Goal: Transaction & Acquisition: Purchase product/service

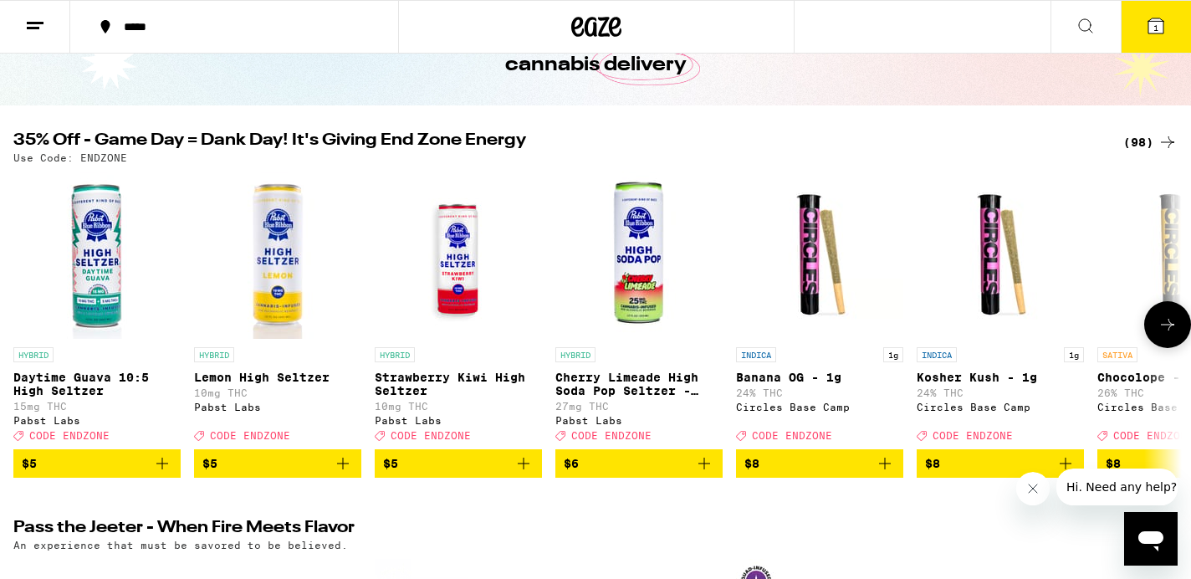
scroll to position [130, 0]
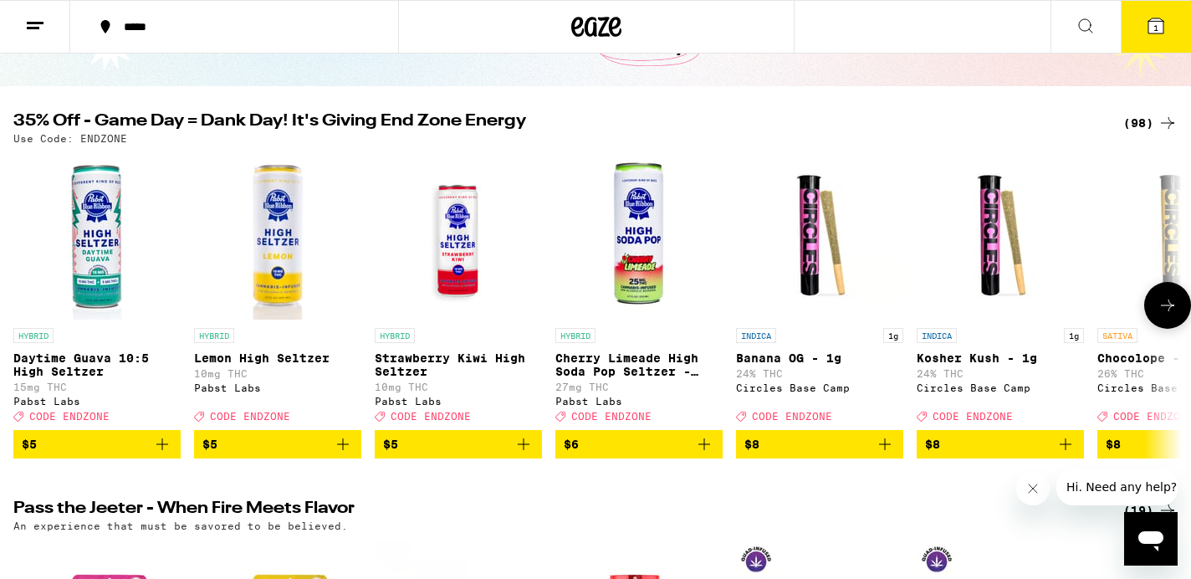
click at [1168, 311] on icon at bounding box center [1167, 305] width 20 height 20
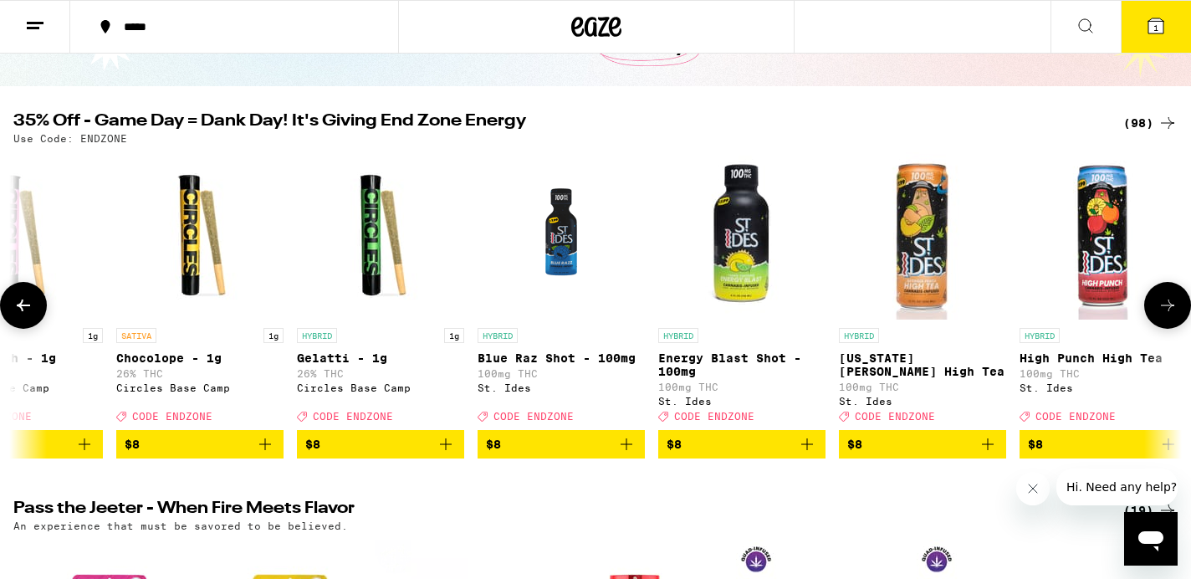
scroll to position [0, 982]
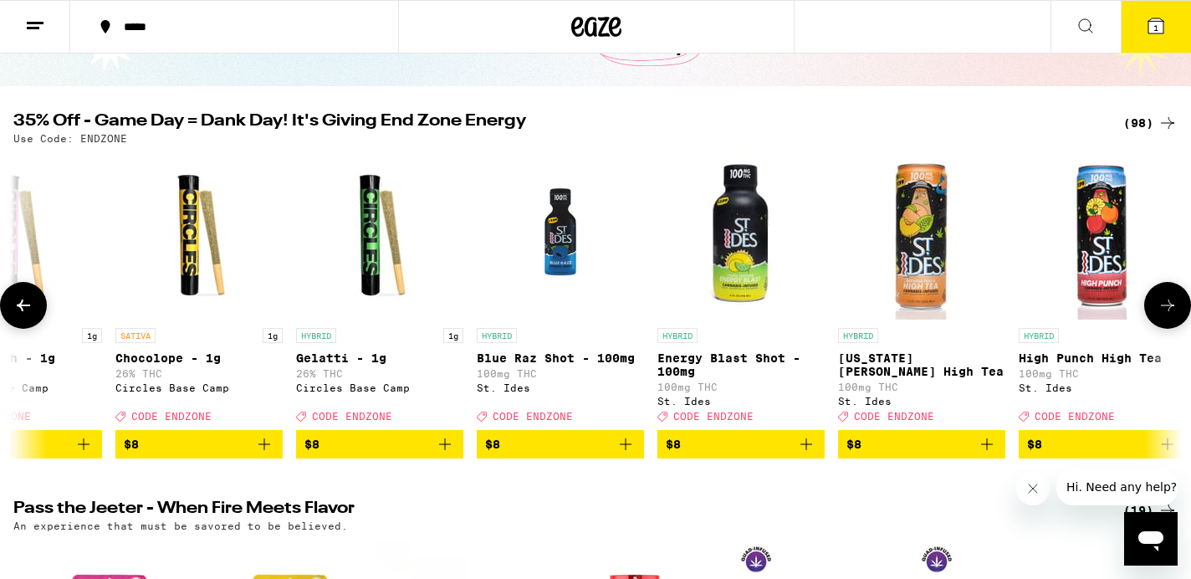
click at [1168, 311] on icon at bounding box center [1167, 305] width 20 height 20
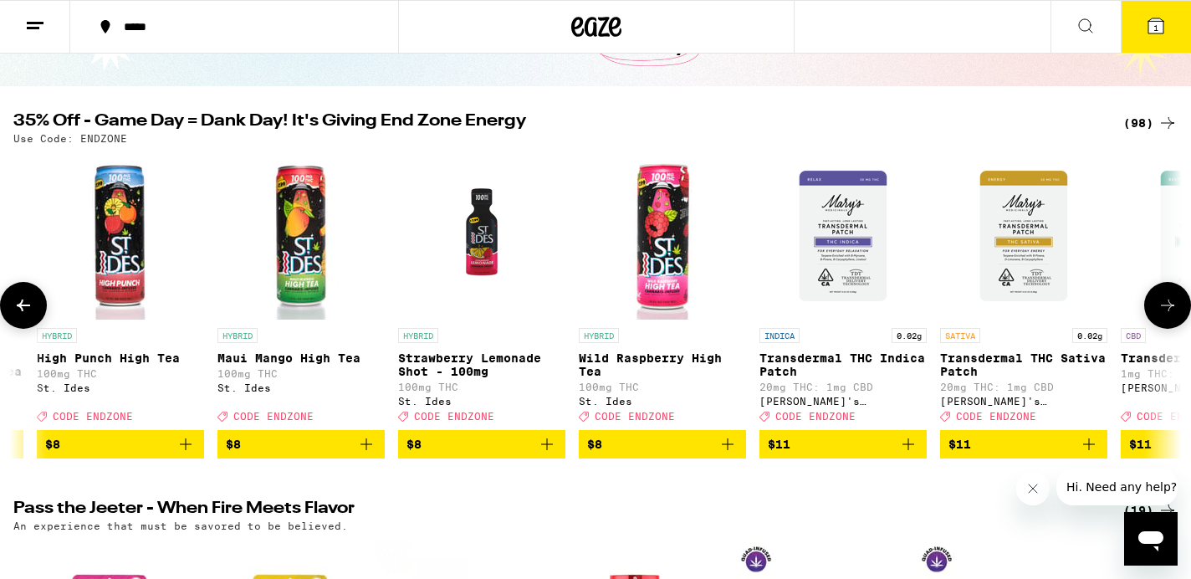
click at [1168, 311] on icon at bounding box center [1167, 305] width 20 height 20
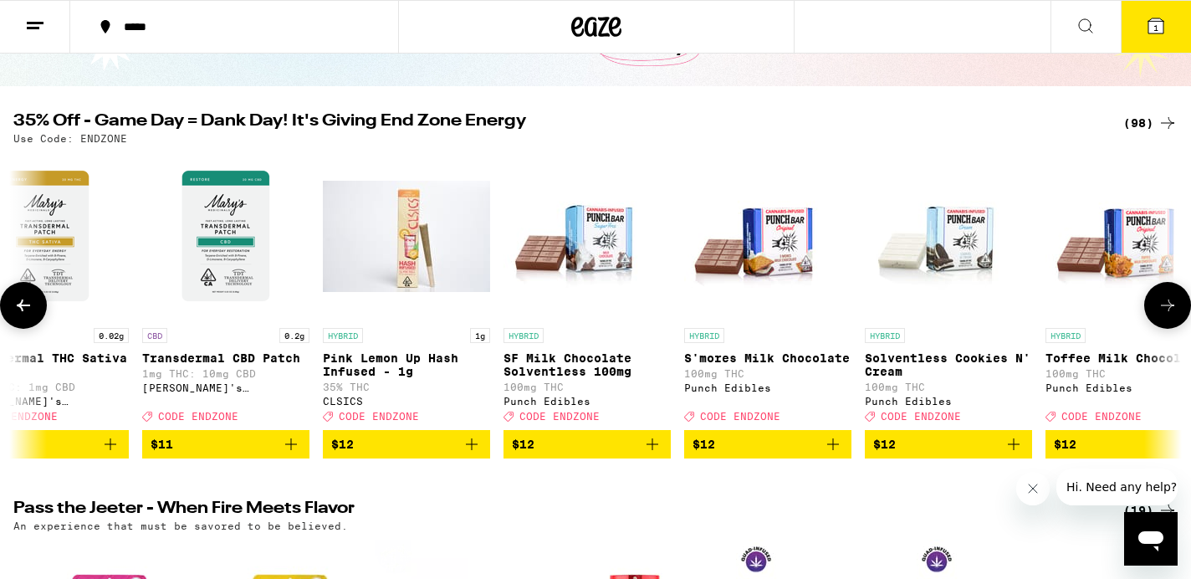
scroll to position [0, 2945]
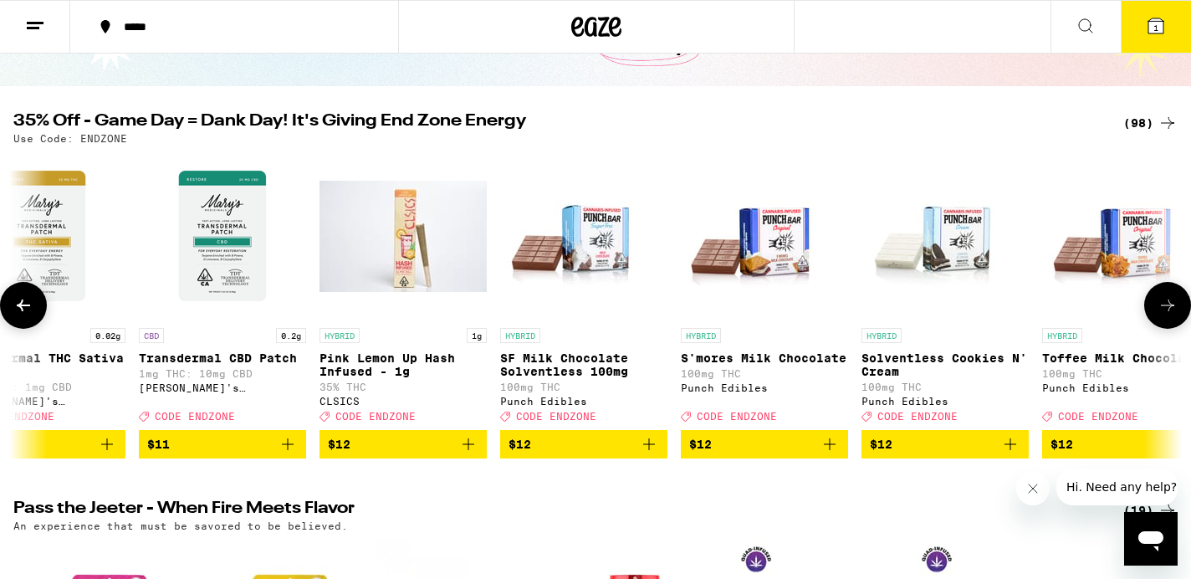
click at [1168, 311] on icon at bounding box center [1167, 305] width 20 height 20
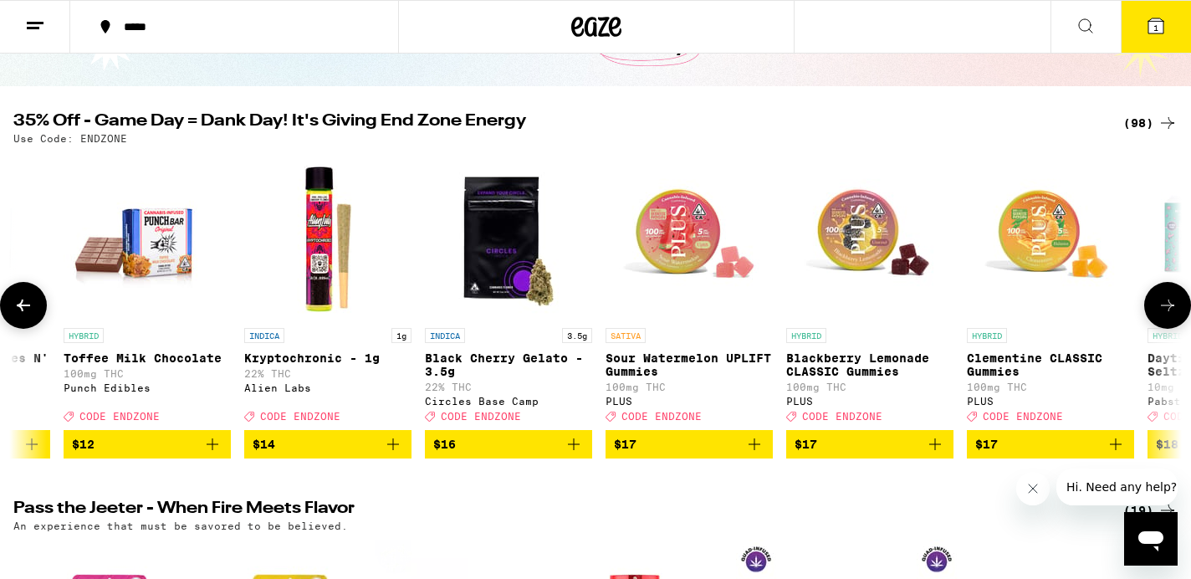
scroll to position [0, 3926]
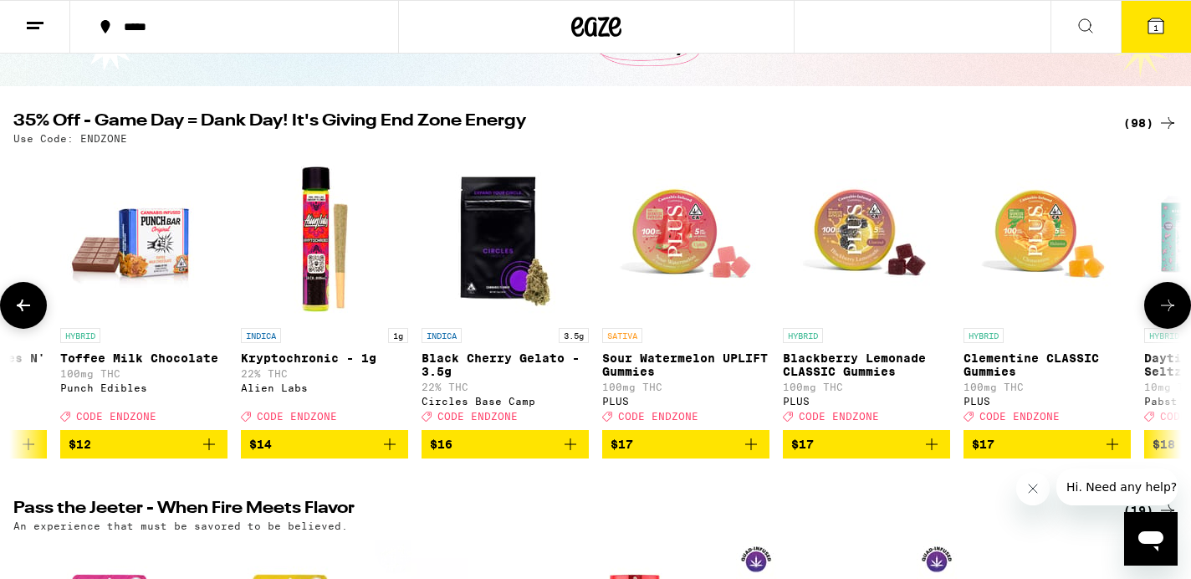
click at [30, 322] on button at bounding box center [23, 305] width 47 height 47
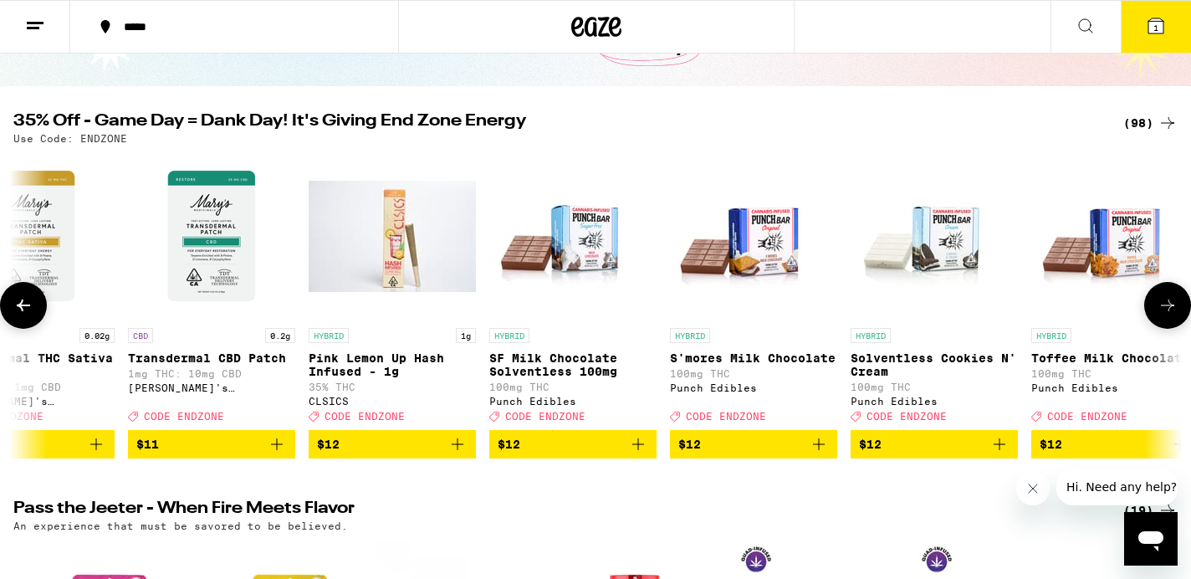
scroll to position [0, 2945]
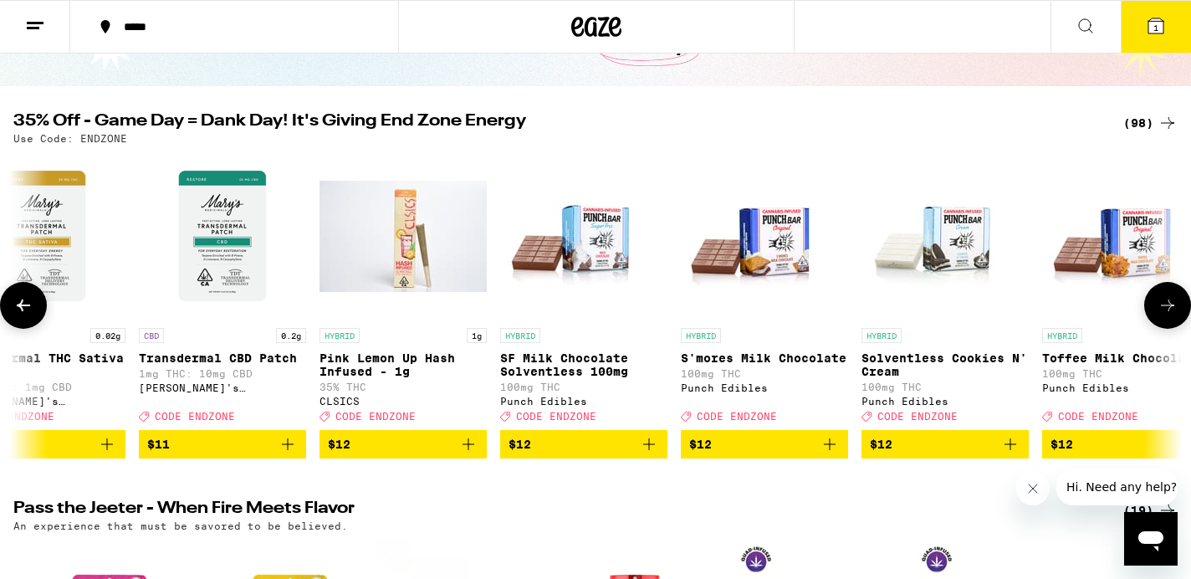
click at [1164, 315] on icon at bounding box center [1167, 305] width 20 height 20
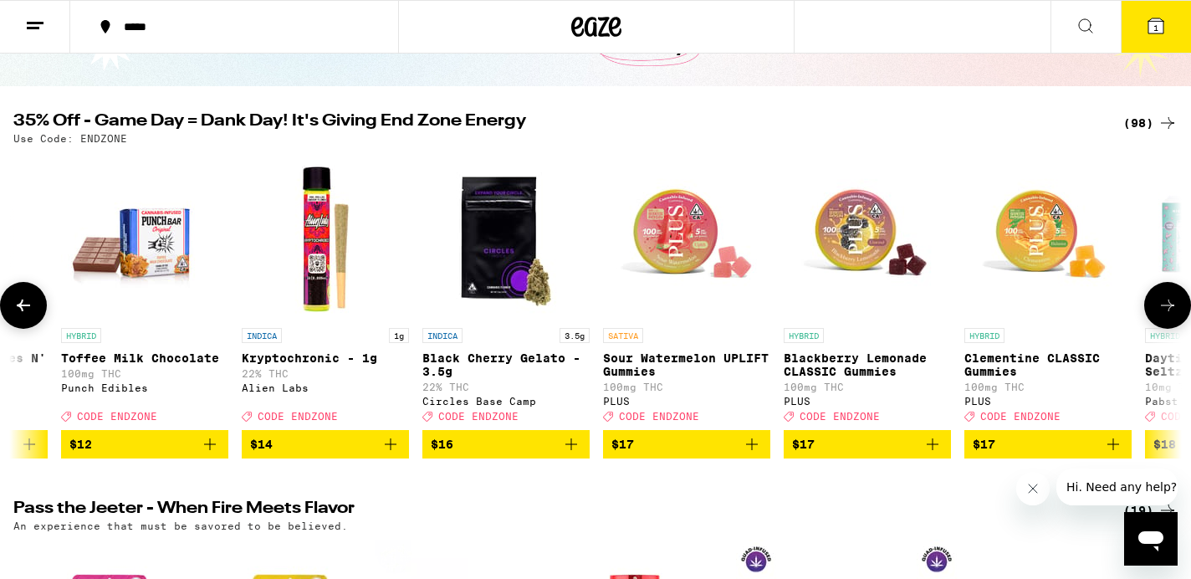
scroll to position [0, 3926]
click at [1164, 315] on icon at bounding box center [1167, 305] width 20 height 20
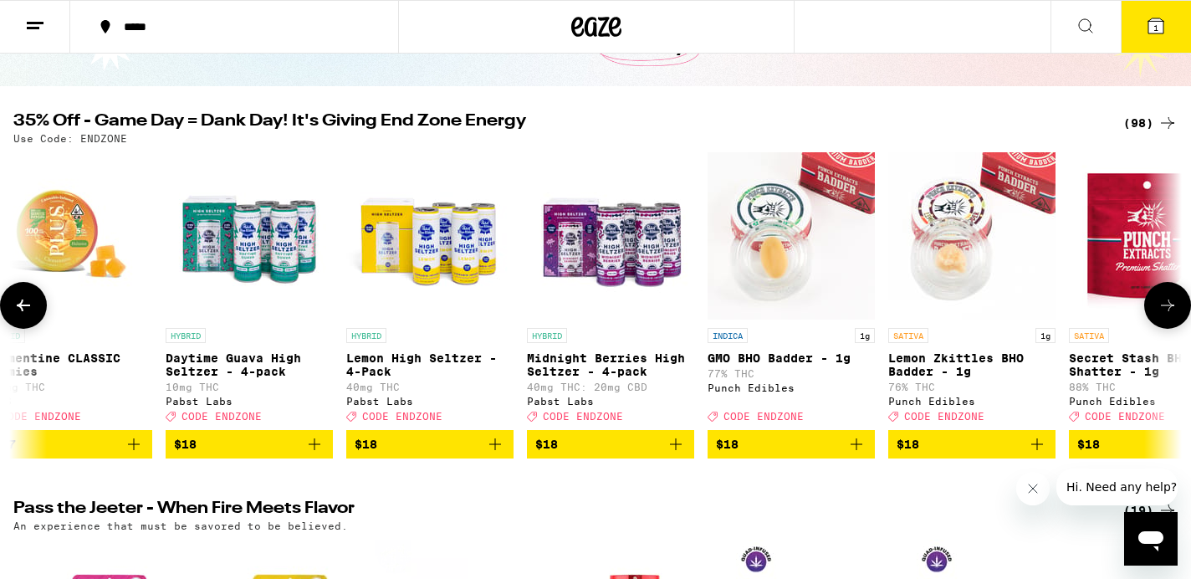
scroll to position [0, 4908]
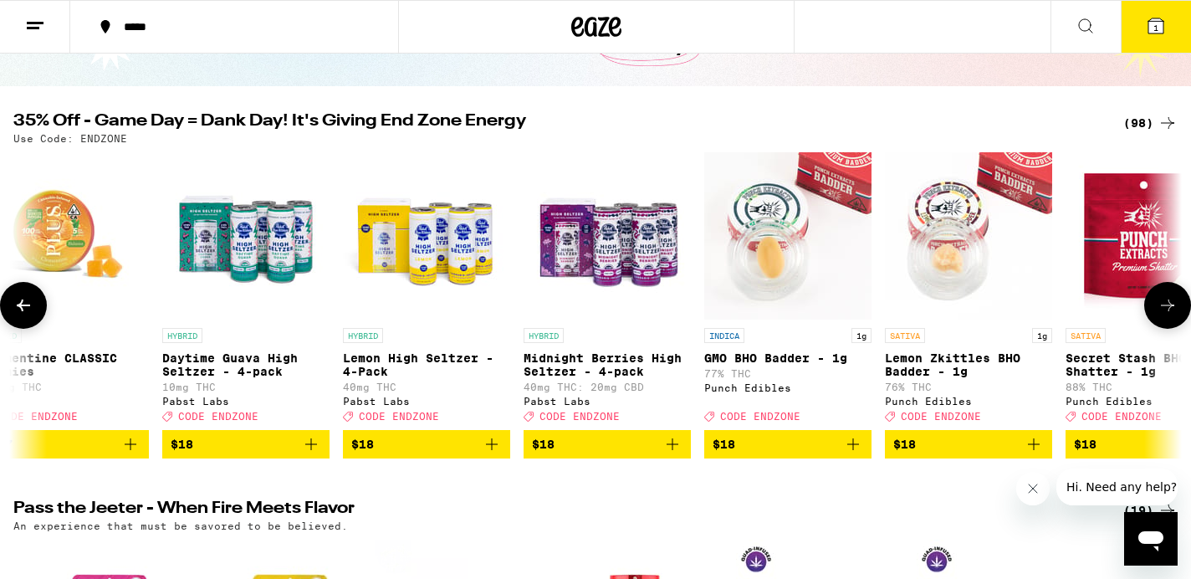
click at [1164, 315] on icon at bounding box center [1167, 305] width 20 height 20
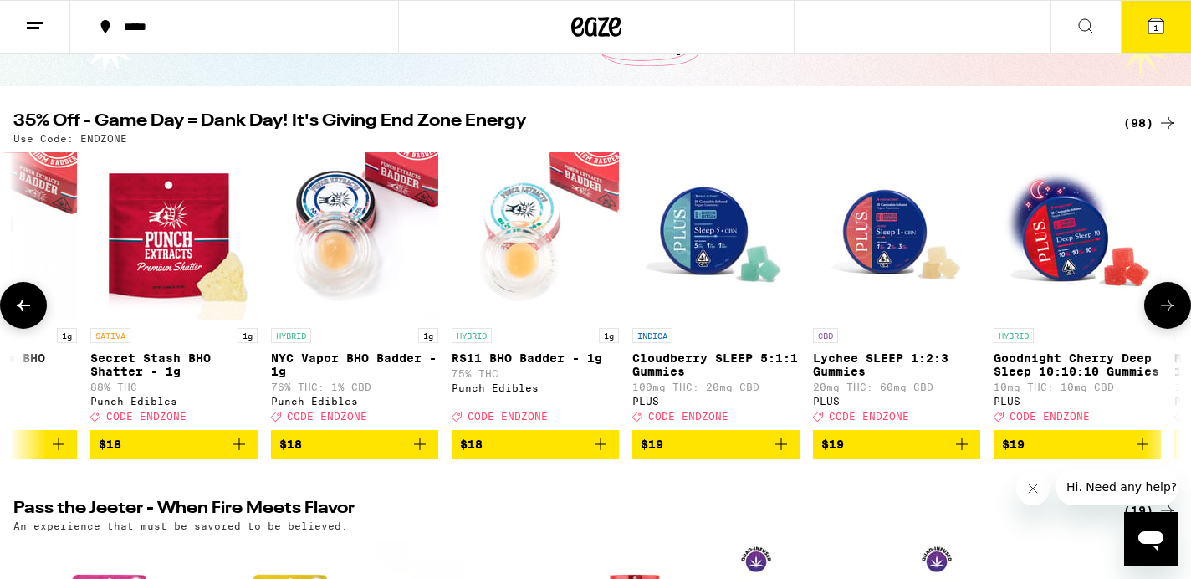
scroll to position [0, 5889]
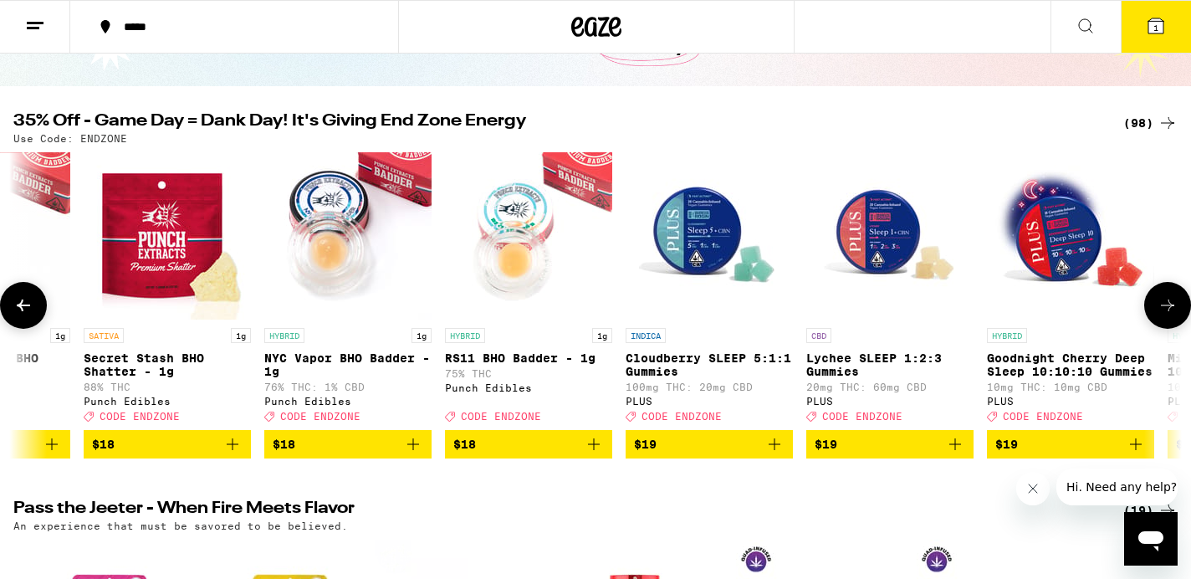
click at [711, 224] on img "Open page for Cloudberry SLEEP 5:1:1 Gummies from PLUS" at bounding box center [708, 235] width 167 height 167
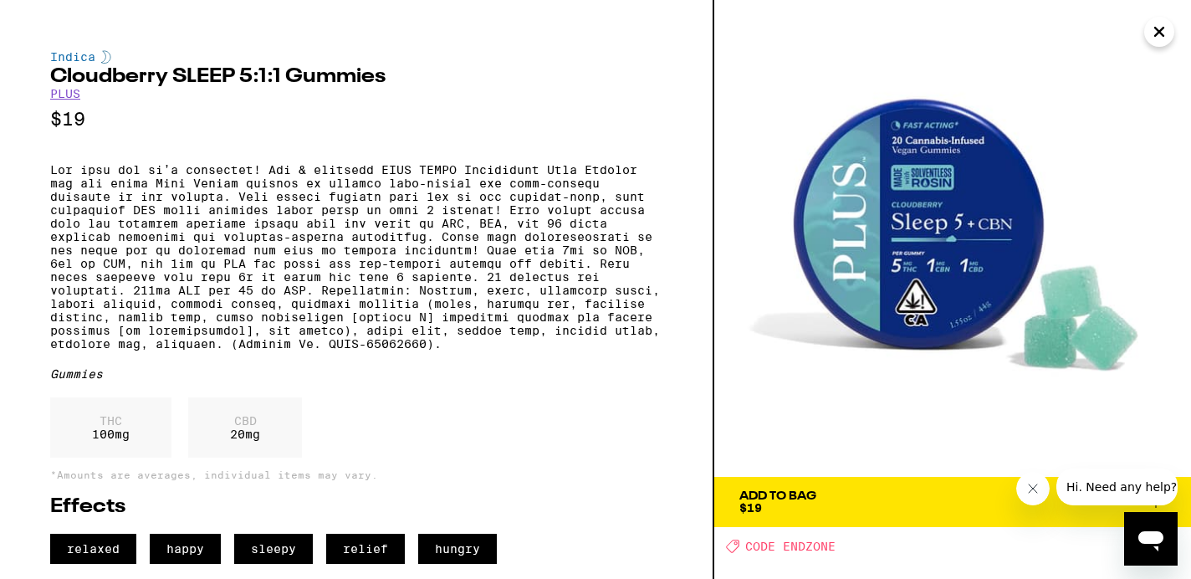
click at [857, 508] on span "Add To Bag $19" at bounding box center [952, 501] width 426 height 23
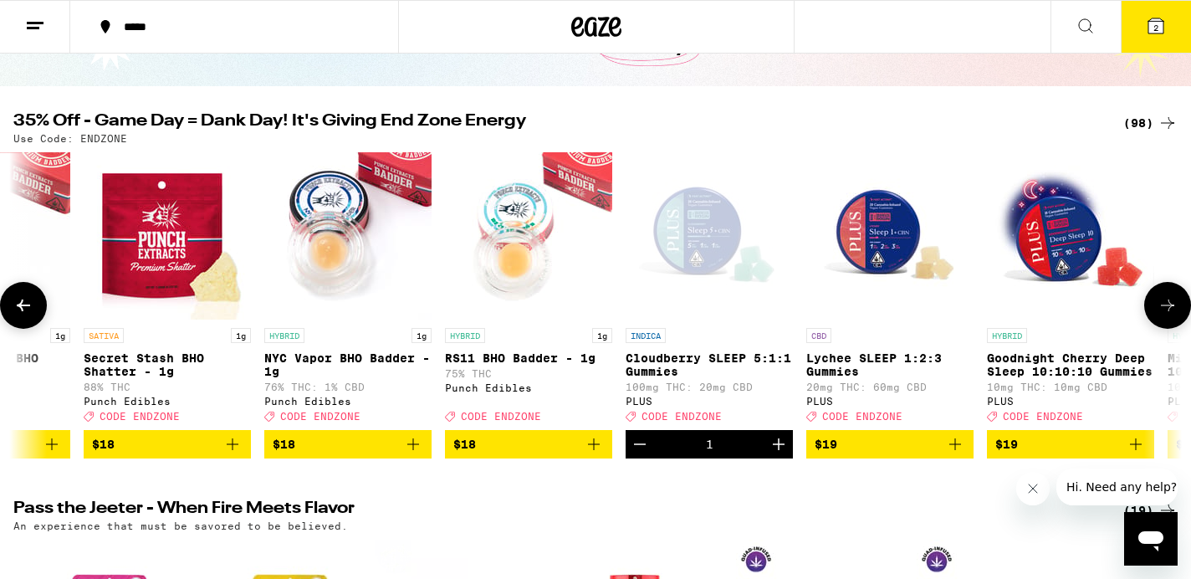
click at [1166, 311] on icon at bounding box center [1166, 305] width 13 height 12
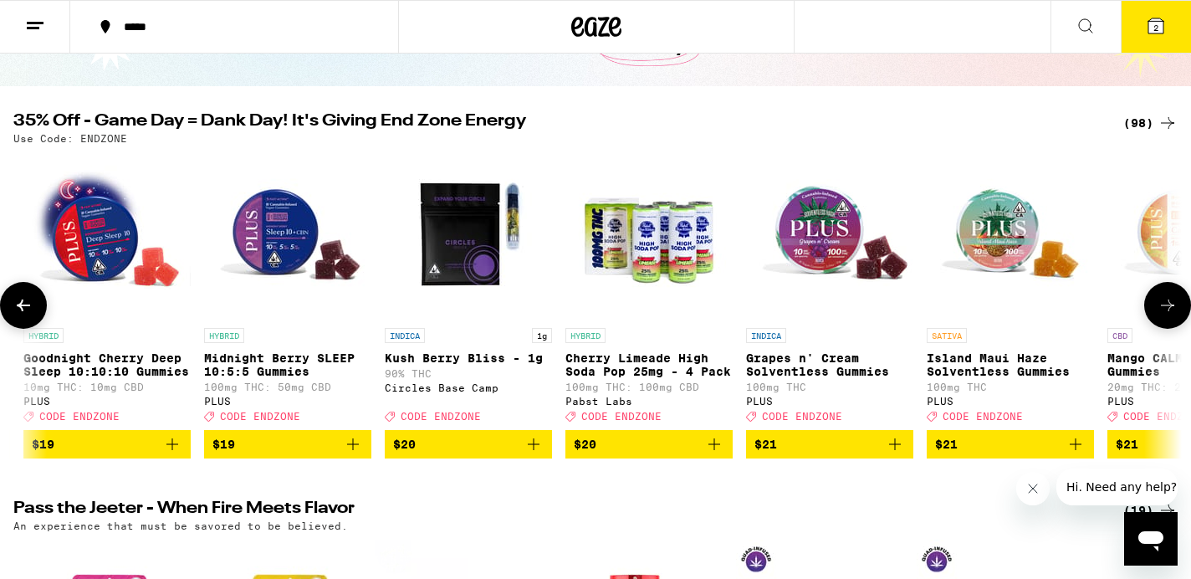
scroll to position [0, 6871]
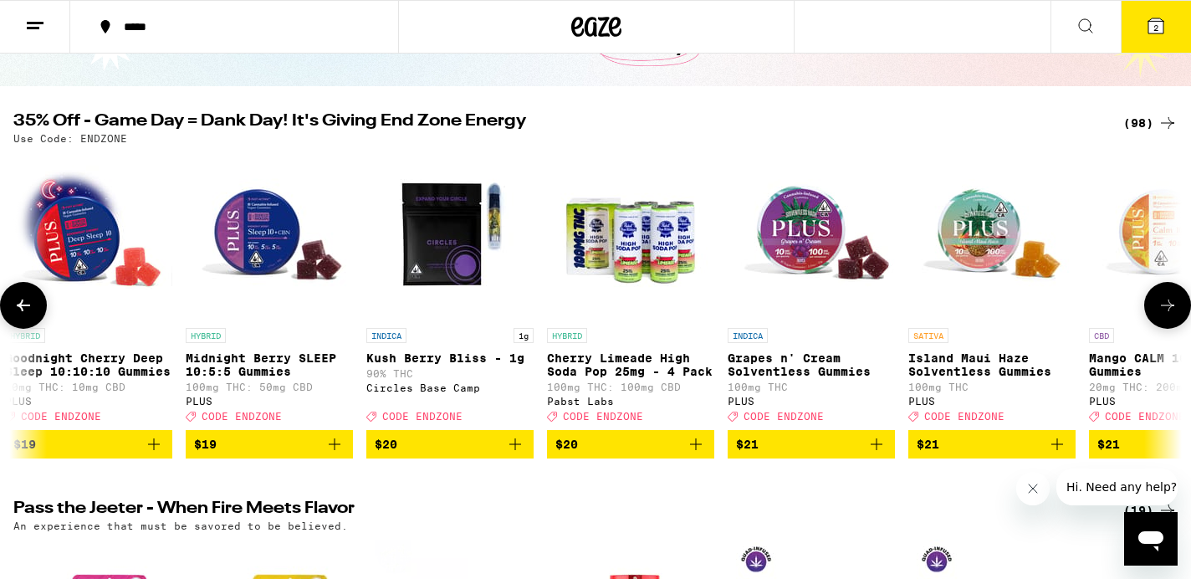
click at [1168, 308] on icon at bounding box center [1166, 305] width 13 height 12
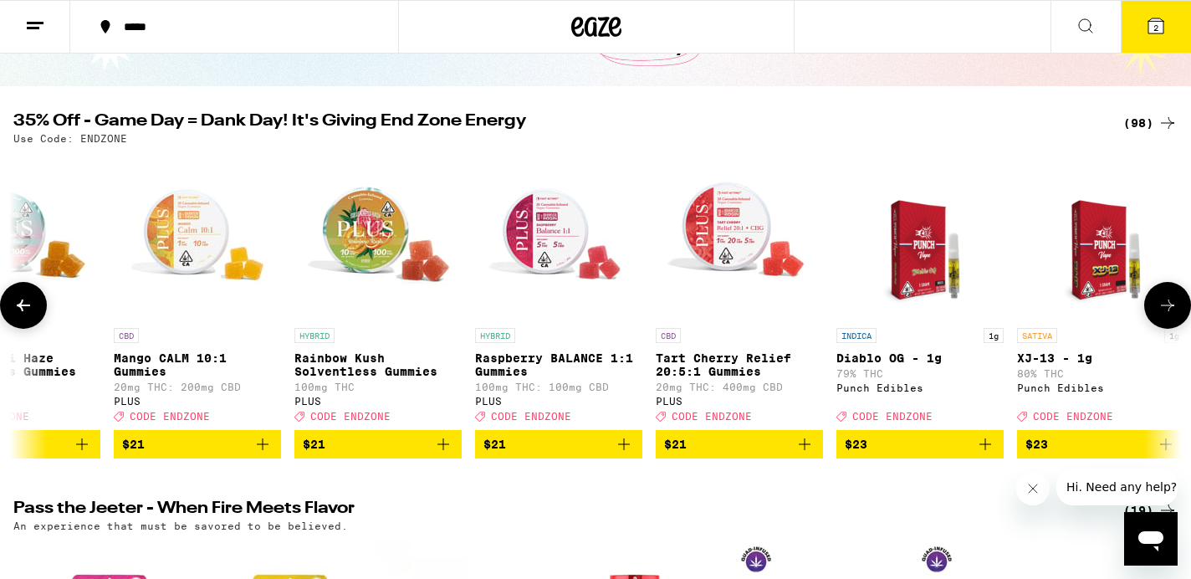
scroll to position [0, 7852]
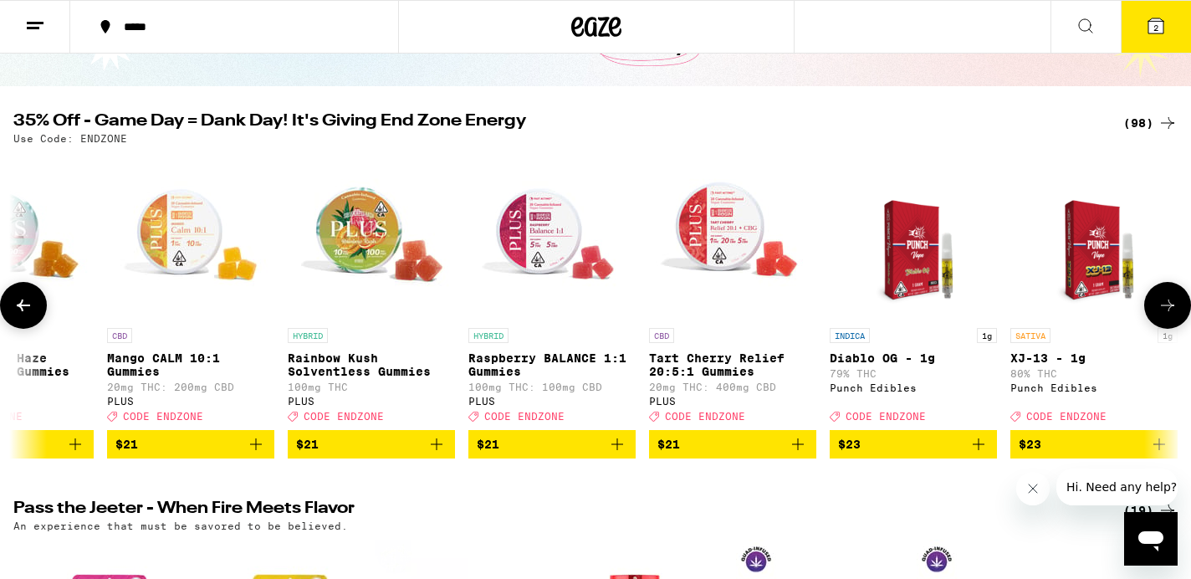
click at [1168, 308] on icon at bounding box center [1166, 305] width 13 height 12
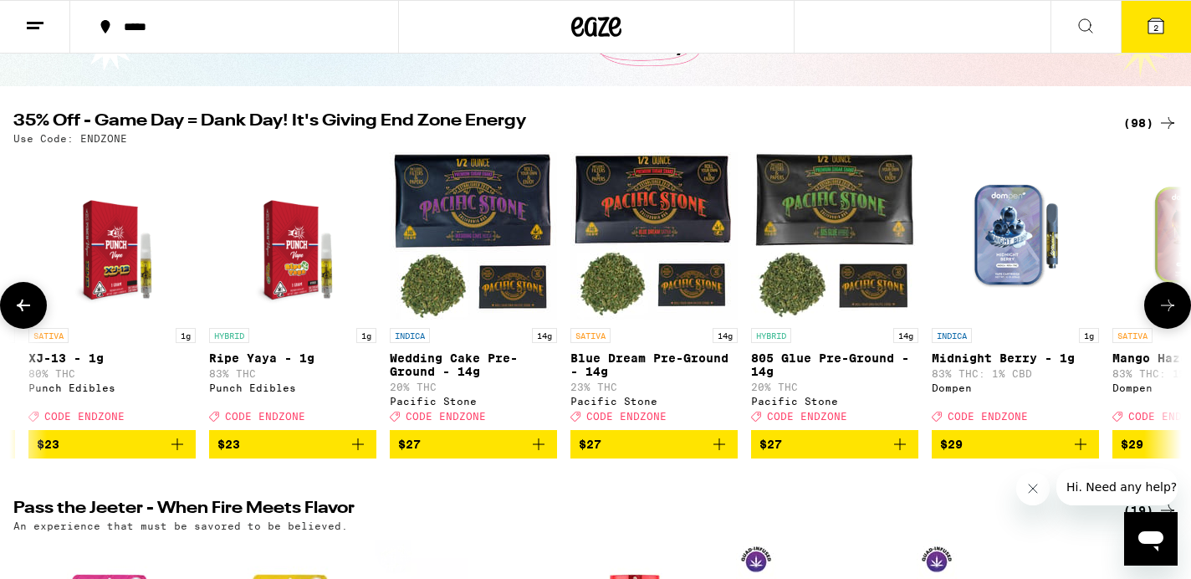
click at [1168, 308] on icon at bounding box center [1166, 305] width 13 height 12
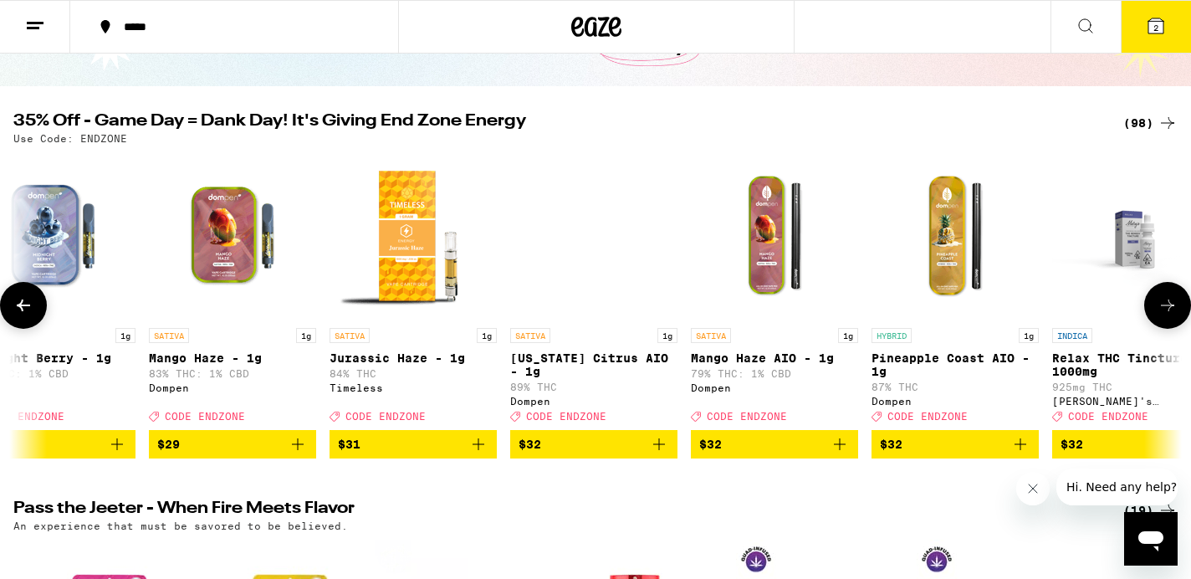
scroll to position [0, 9815]
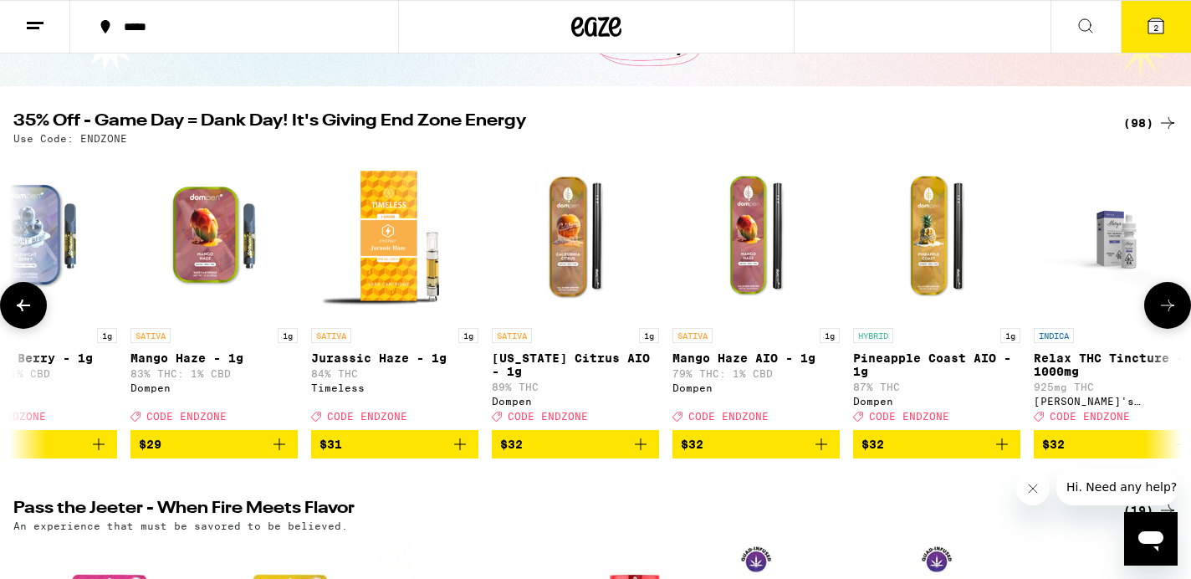
click at [1168, 308] on icon at bounding box center [1166, 305] width 13 height 12
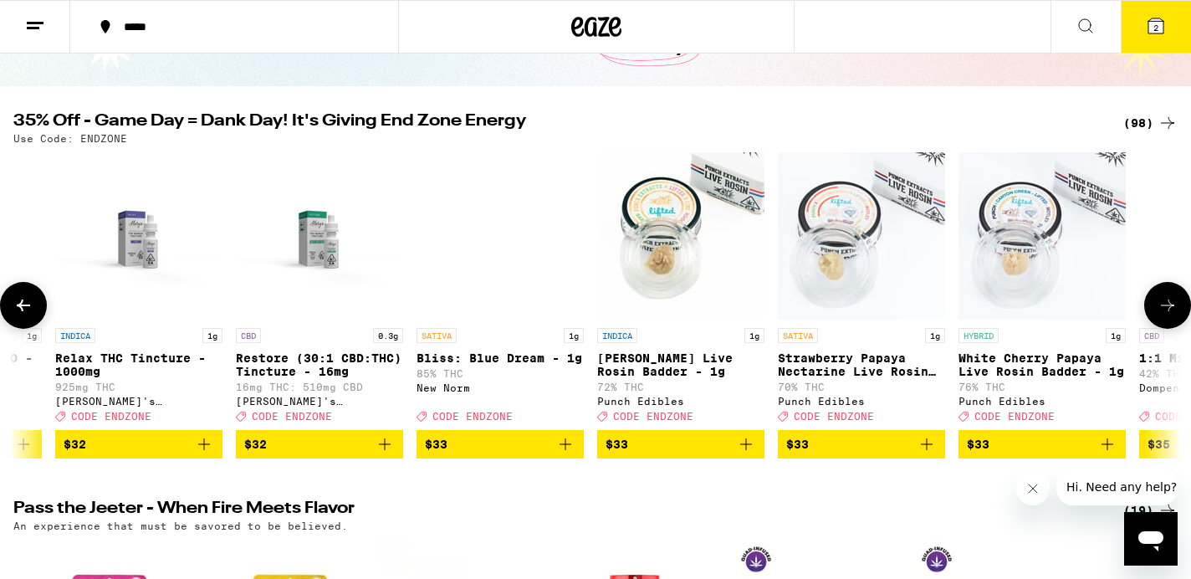
scroll to position [0, 10797]
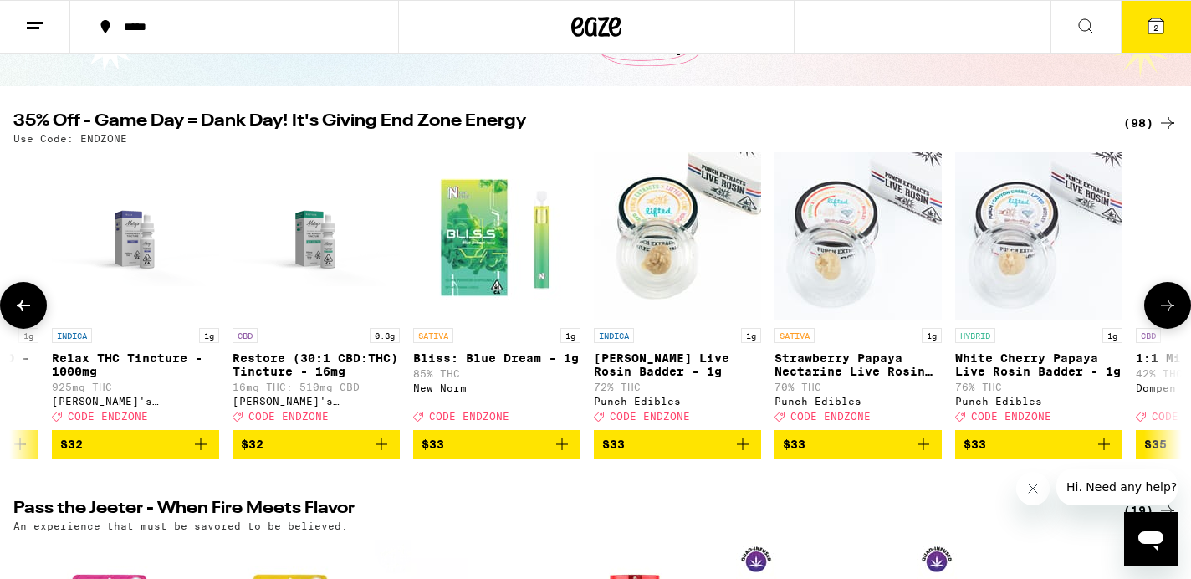
click at [1168, 308] on icon at bounding box center [1166, 305] width 13 height 12
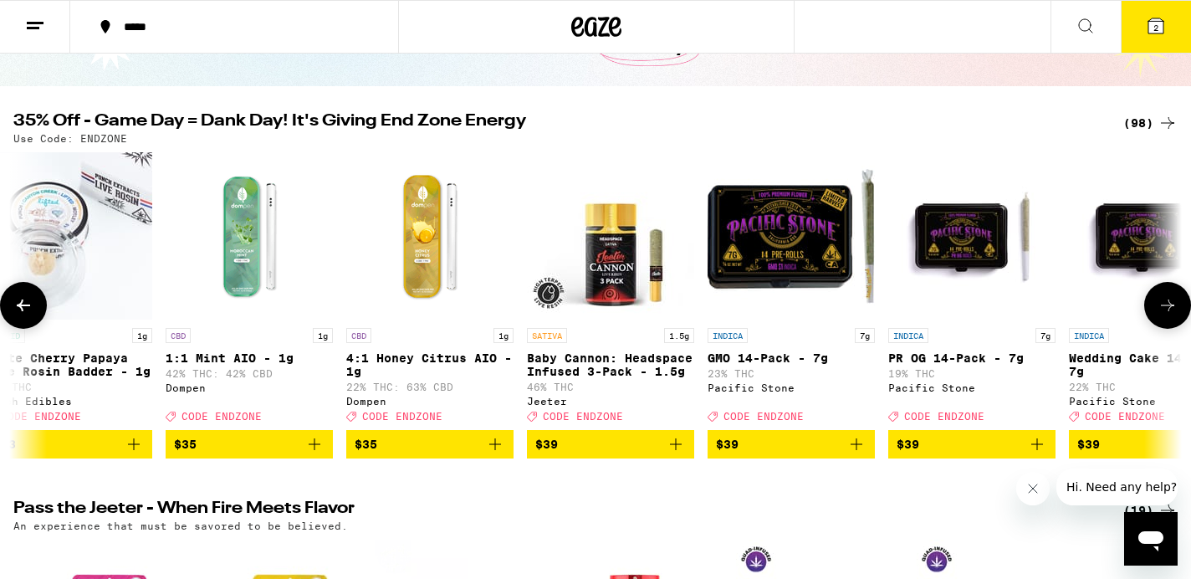
scroll to position [0, 11778]
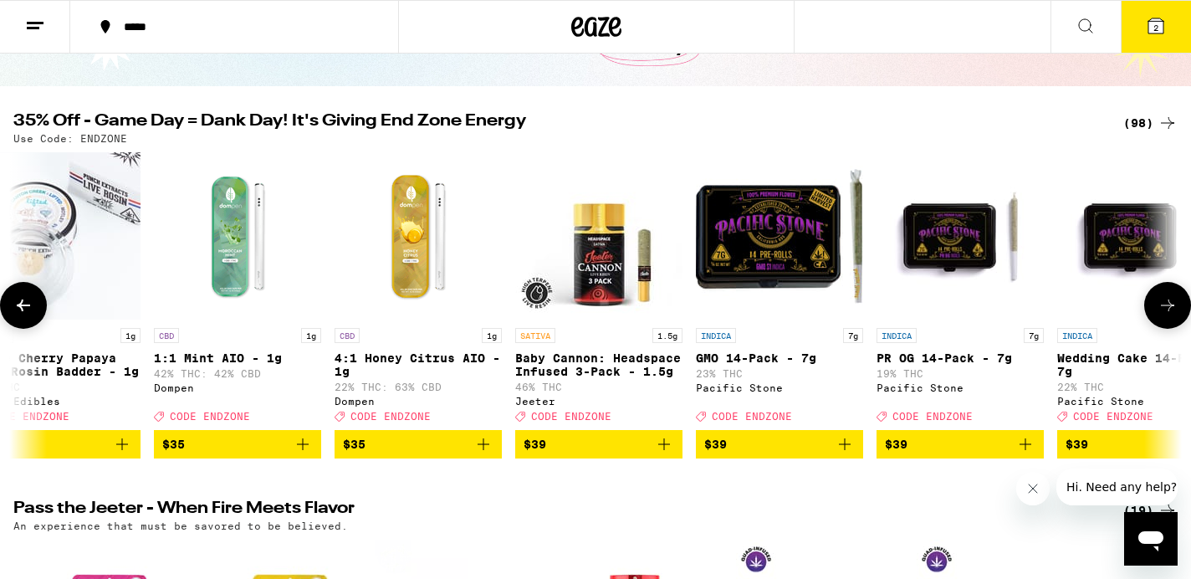
click at [1161, 309] on icon at bounding box center [1167, 305] width 20 height 20
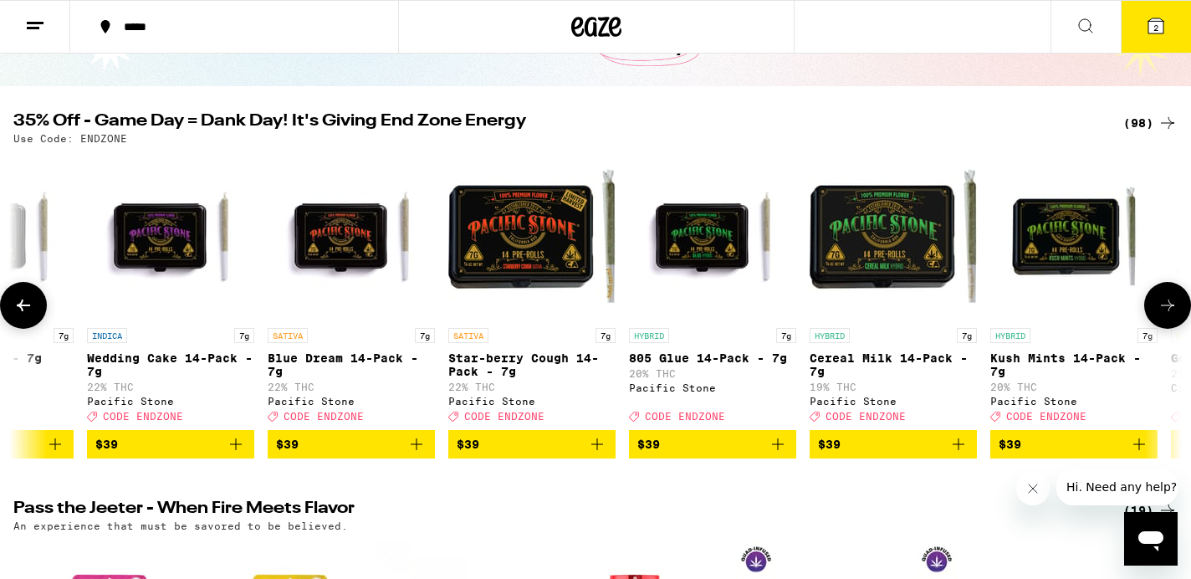
scroll to position [0, 12760]
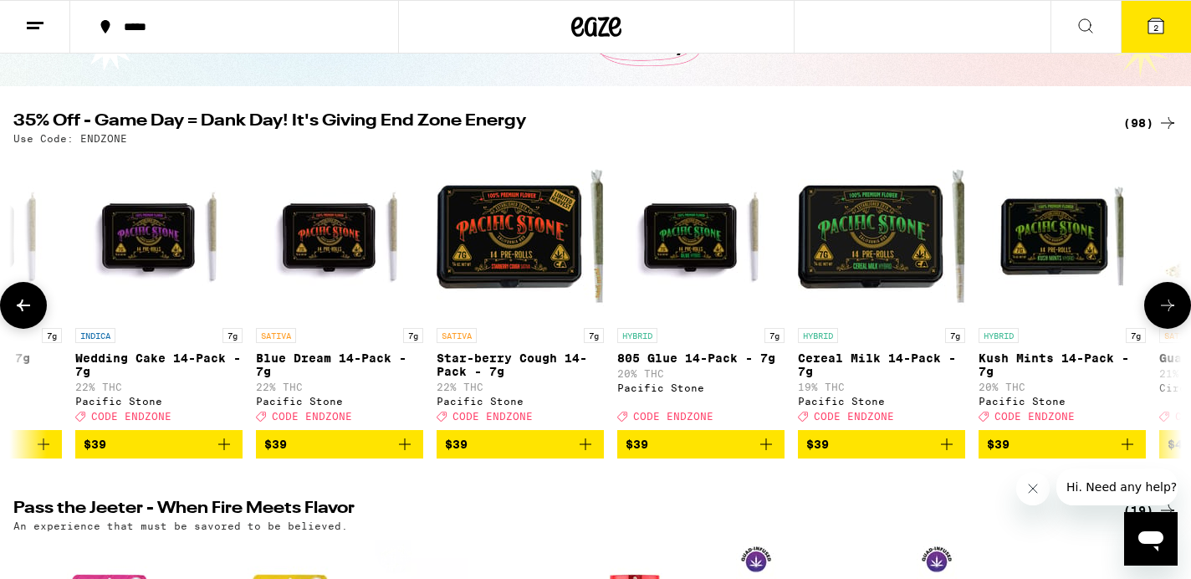
click at [1161, 309] on icon at bounding box center [1167, 305] width 20 height 20
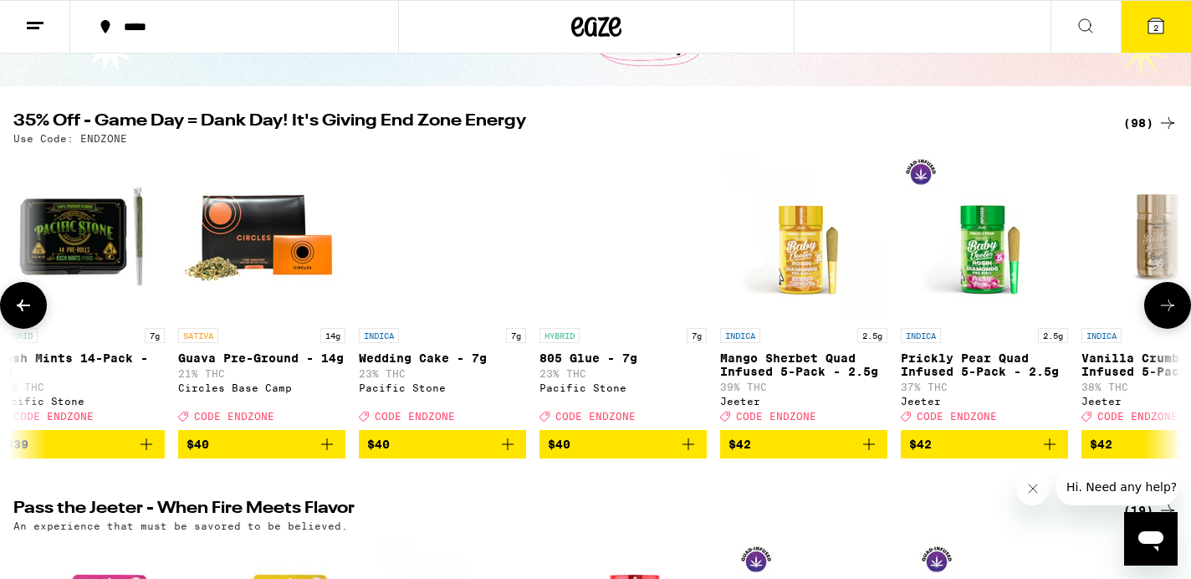
scroll to position [0, 13741]
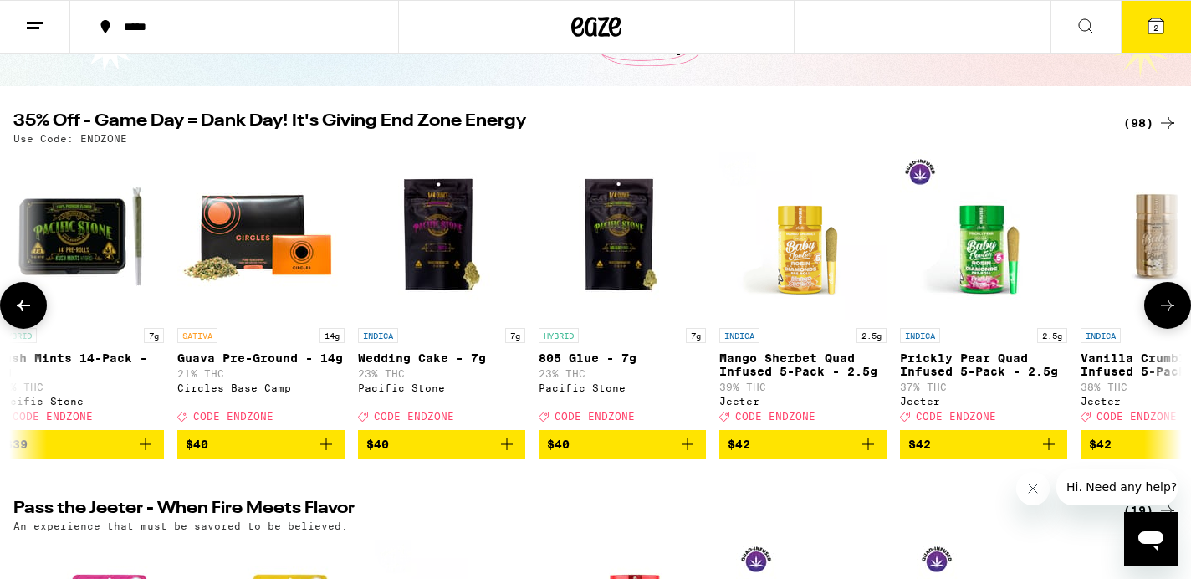
click at [1161, 309] on icon at bounding box center [1167, 305] width 20 height 20
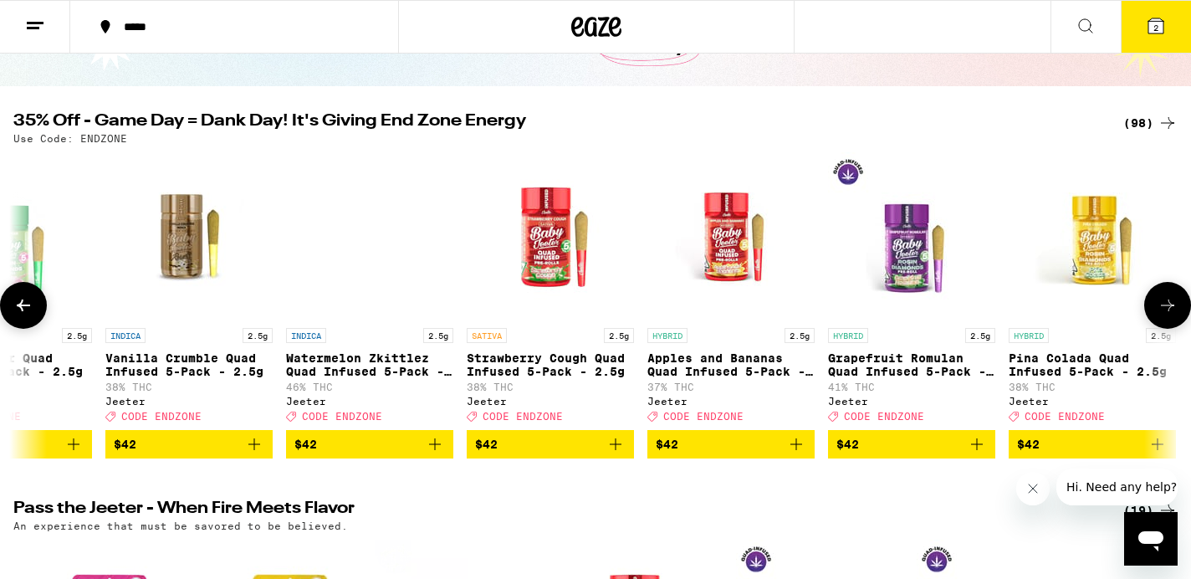
scroll to position [0, 14723]
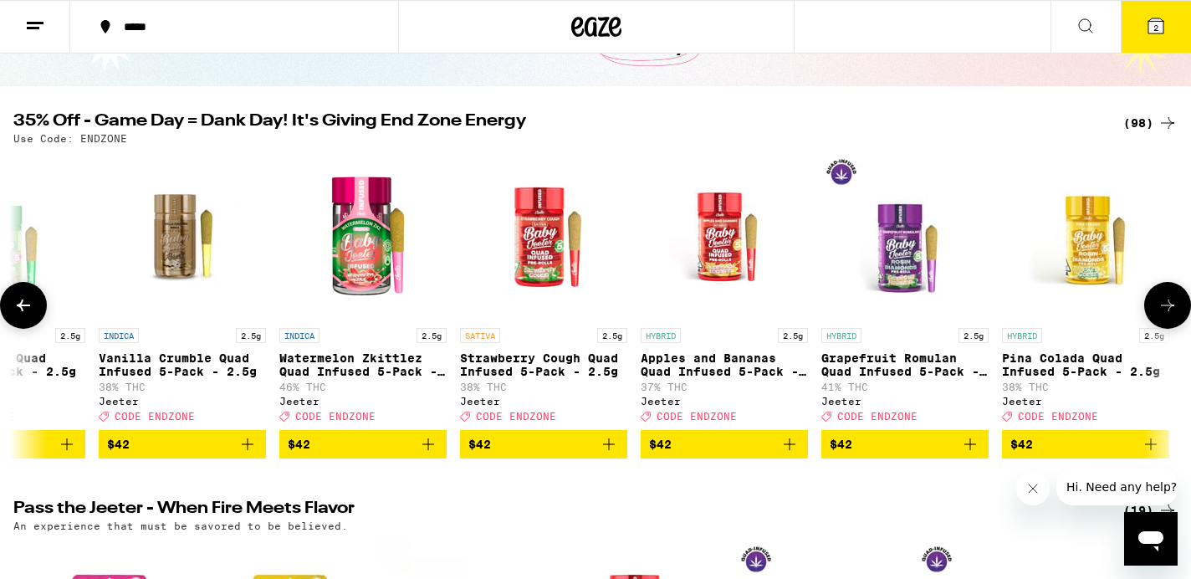
click at [1161, 309] on icon at bounding box center [1167, 305] width 20 height 20
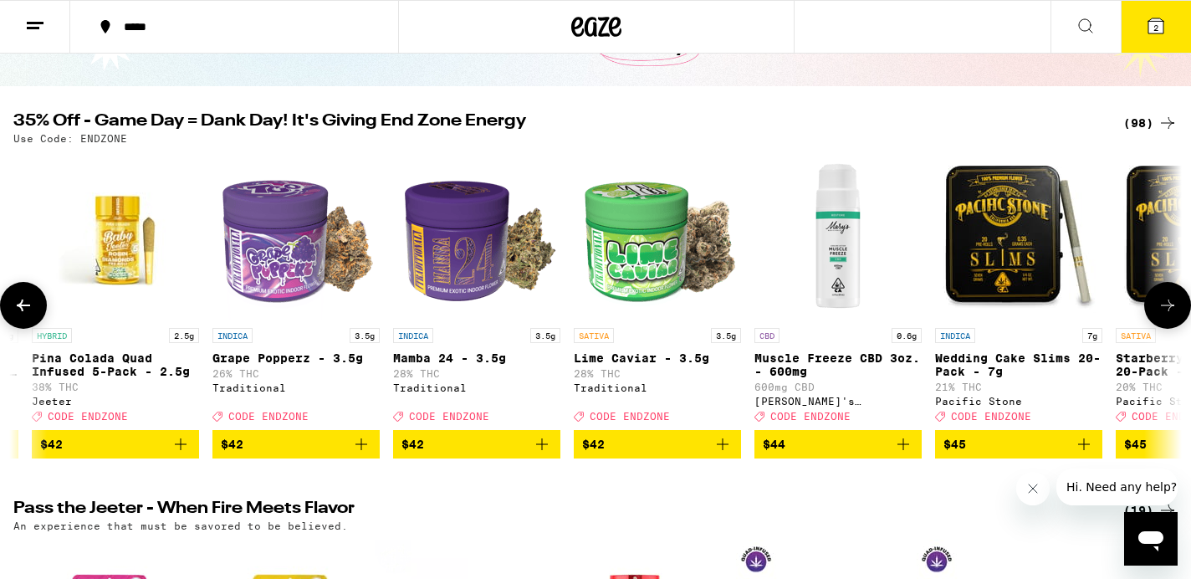
scroll to position [0, 15704]
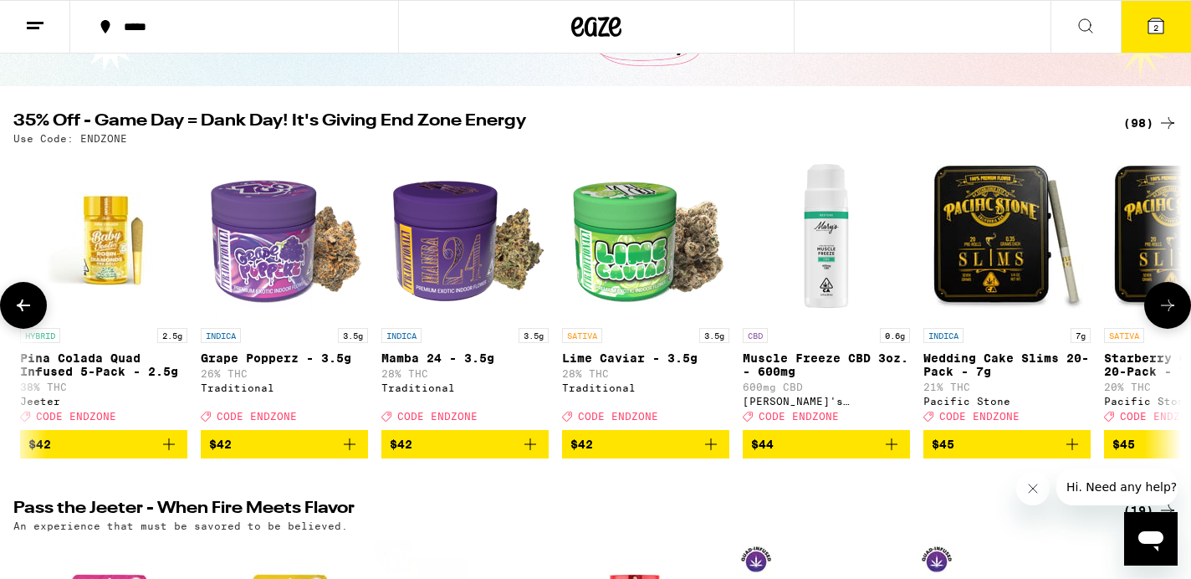
click at [1161, 308] on icon at bounding box center [1167, 305] width 20 height 20
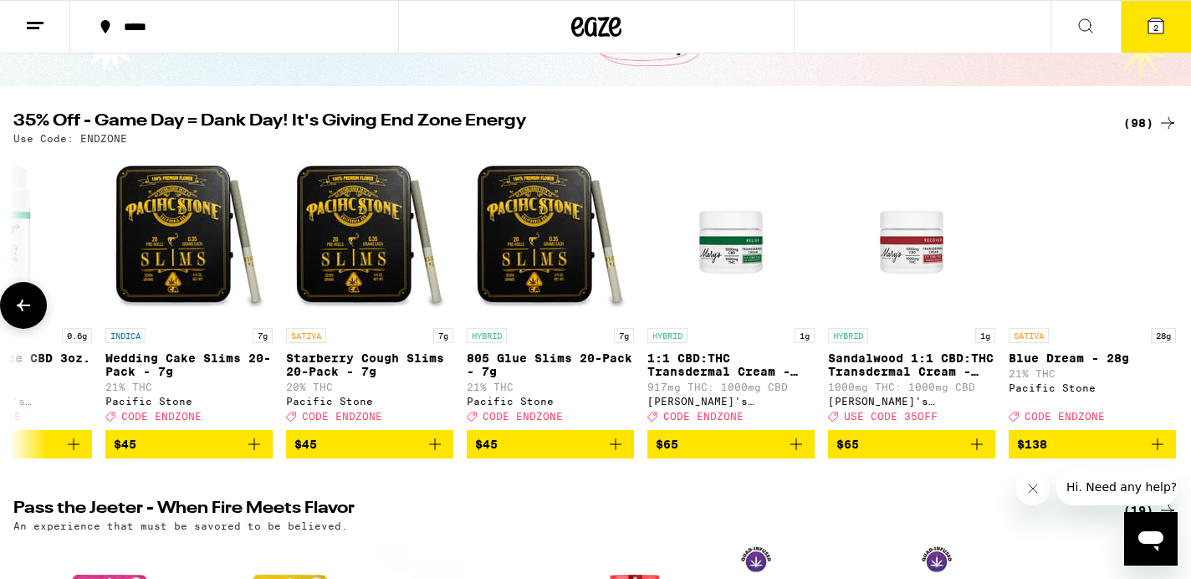
scroll to position [0, 16534]
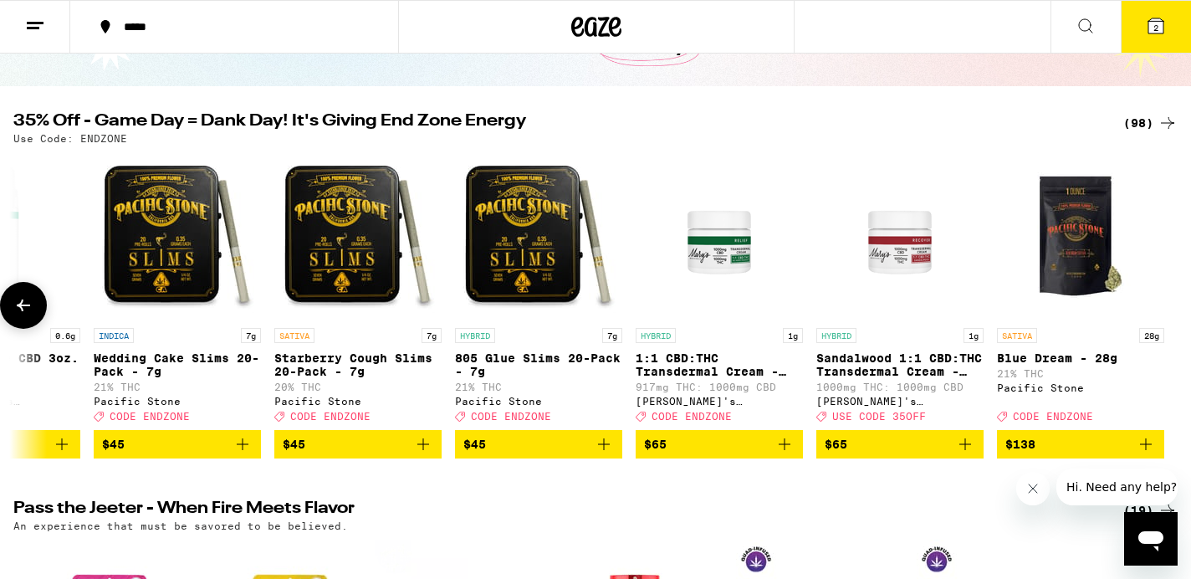
click at [1161, 308] on div at bounding box center [1167, 305] width 47 height 47
click at [18, 305] on icon at bounding box center [23, 305] width 20 height 20
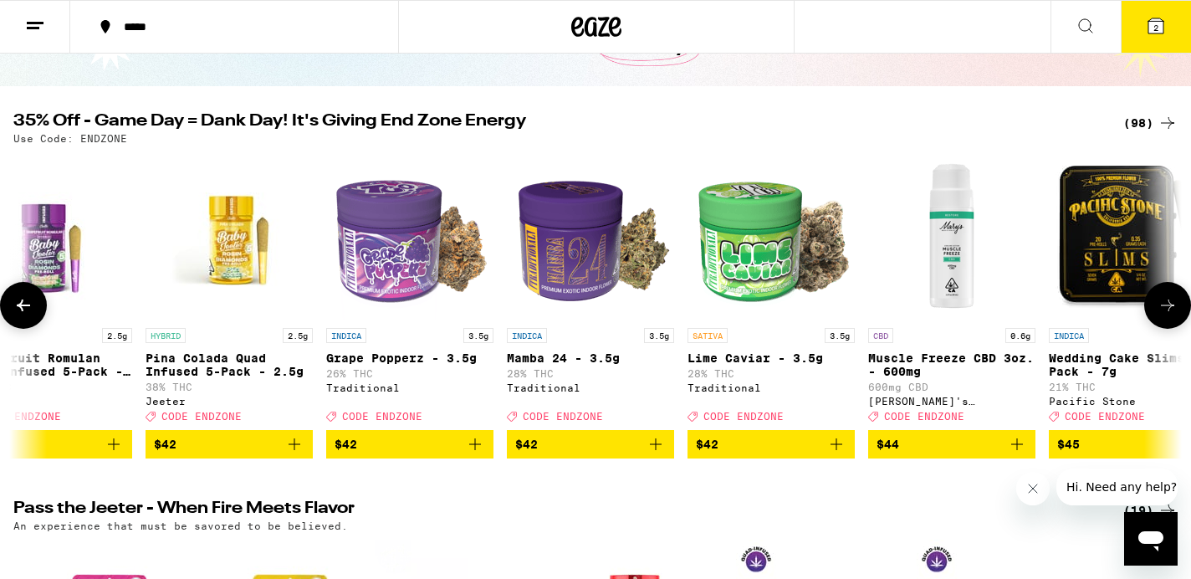
click at [18, 305] on icon at bounding box center [23, 305] width 20 height 20
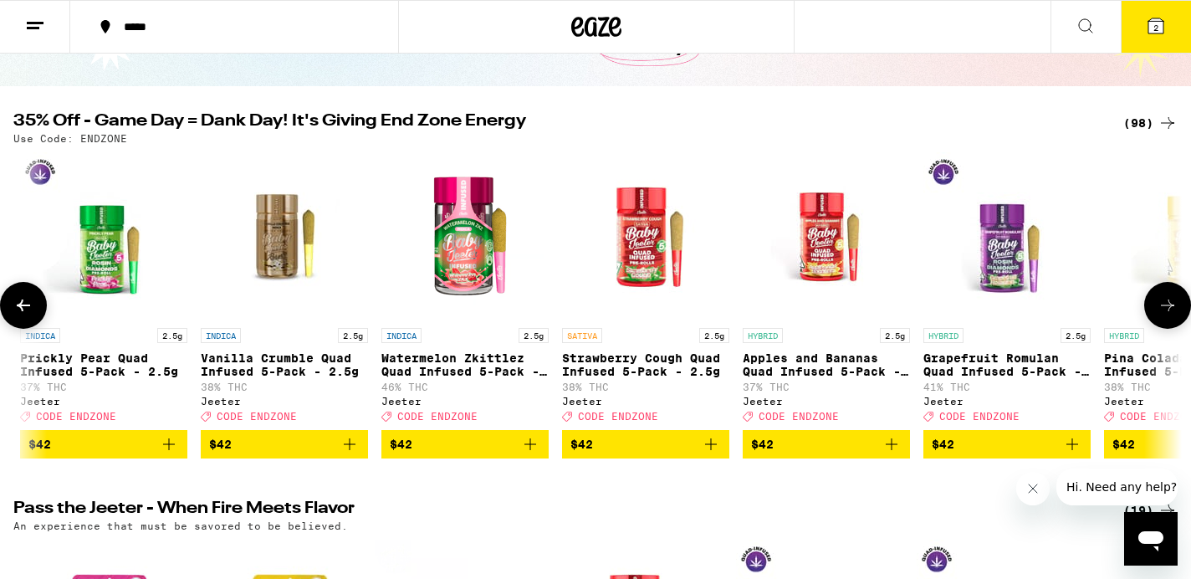
click at [18, 305] on icon at bounding box center [23, 305] width 20 height 20
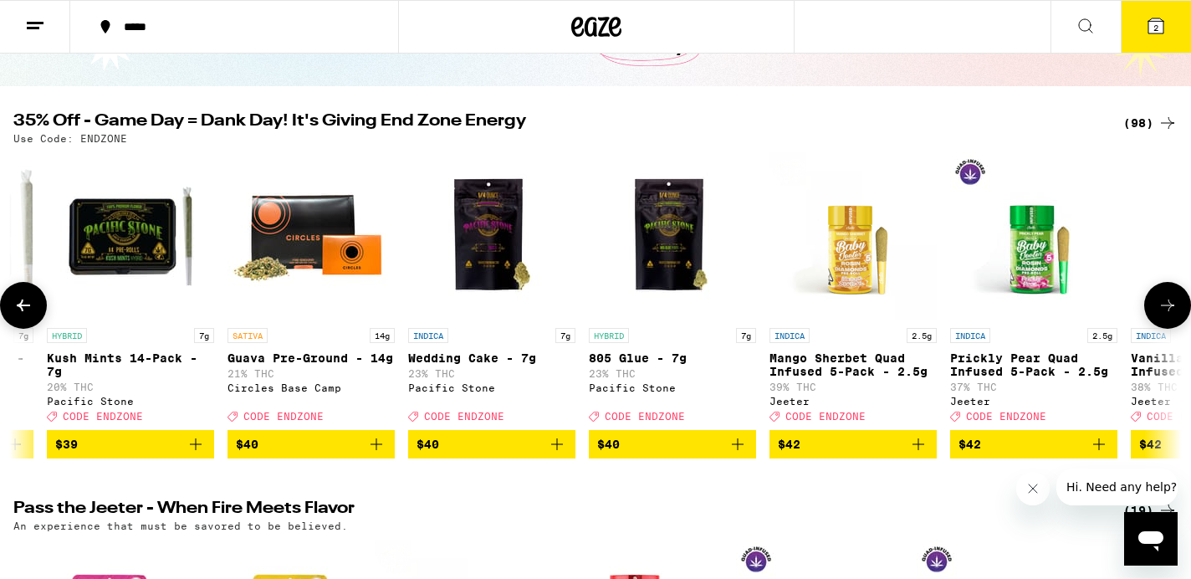
click at [18, 305] on icon at bounding box center [23, 305] width 20 height 20
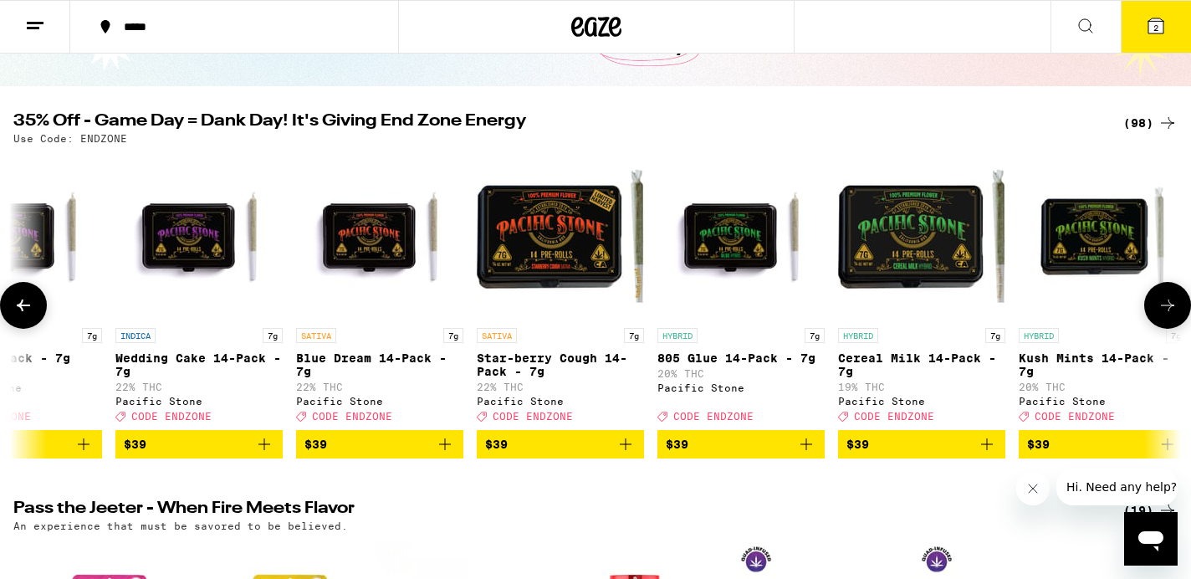
click at [18, 305] on icon at bounding box center [23, 305] width 20 height 20
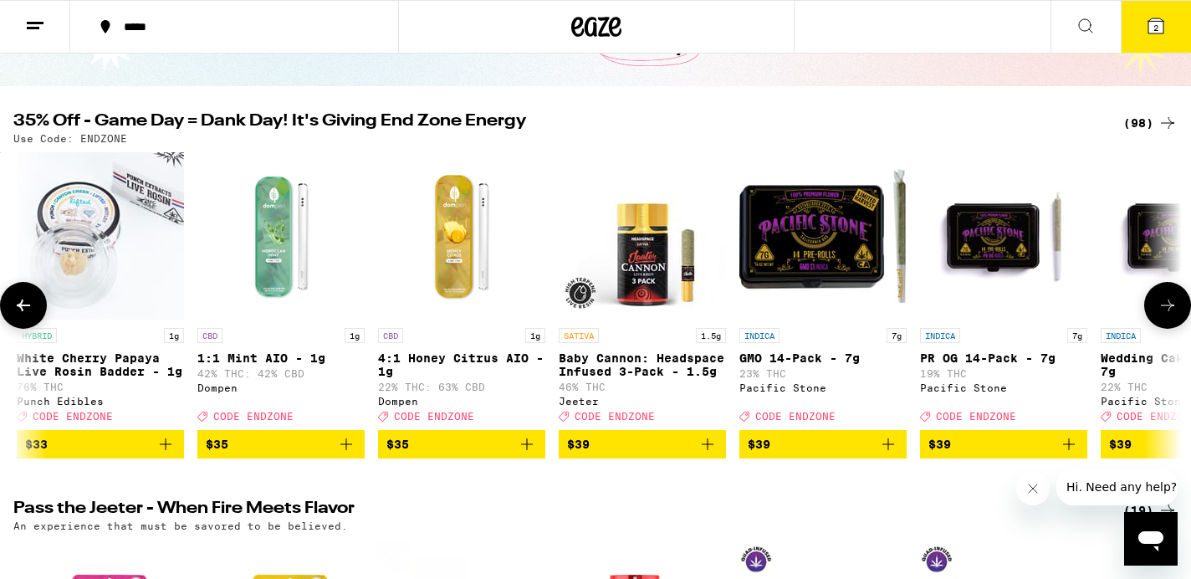
scroll to position [0, 11734]
click at [18, 305] on icon at bounding box center [23, 305] width 20 height 20
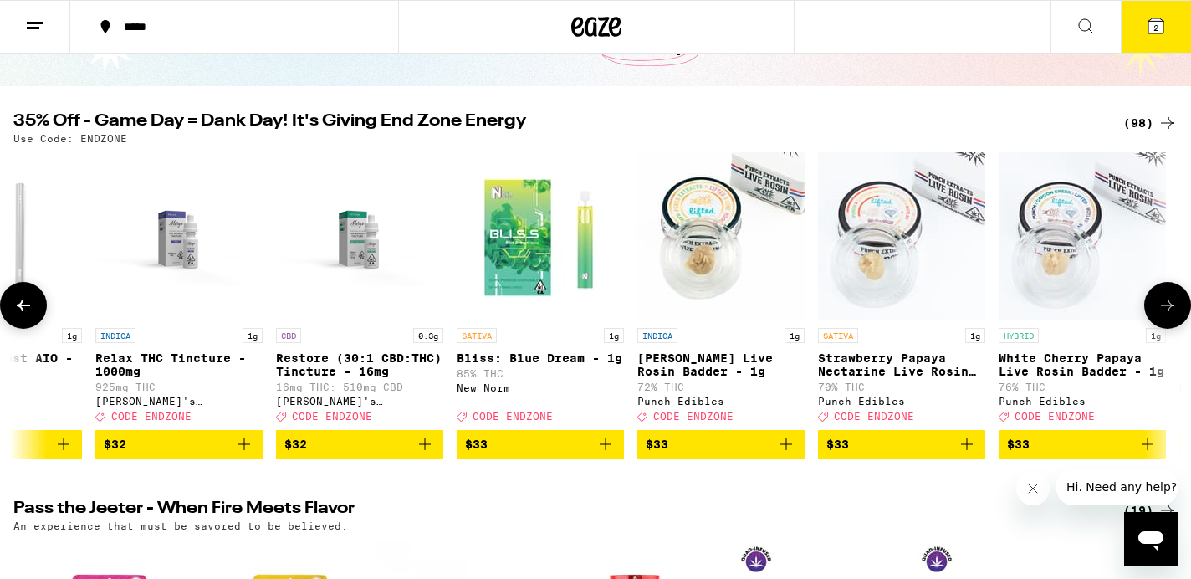
scroll to position [0, 10752]
click at [18, 305] on icon at bounding box center [23, 305] width 20 height 20
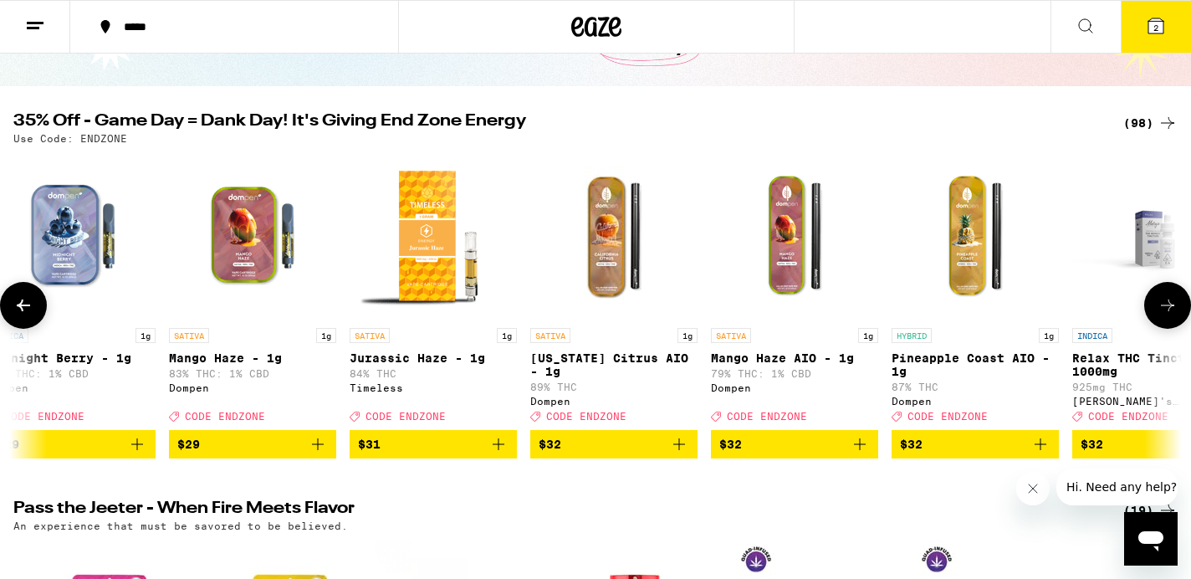
scroll to position [0, 9771]
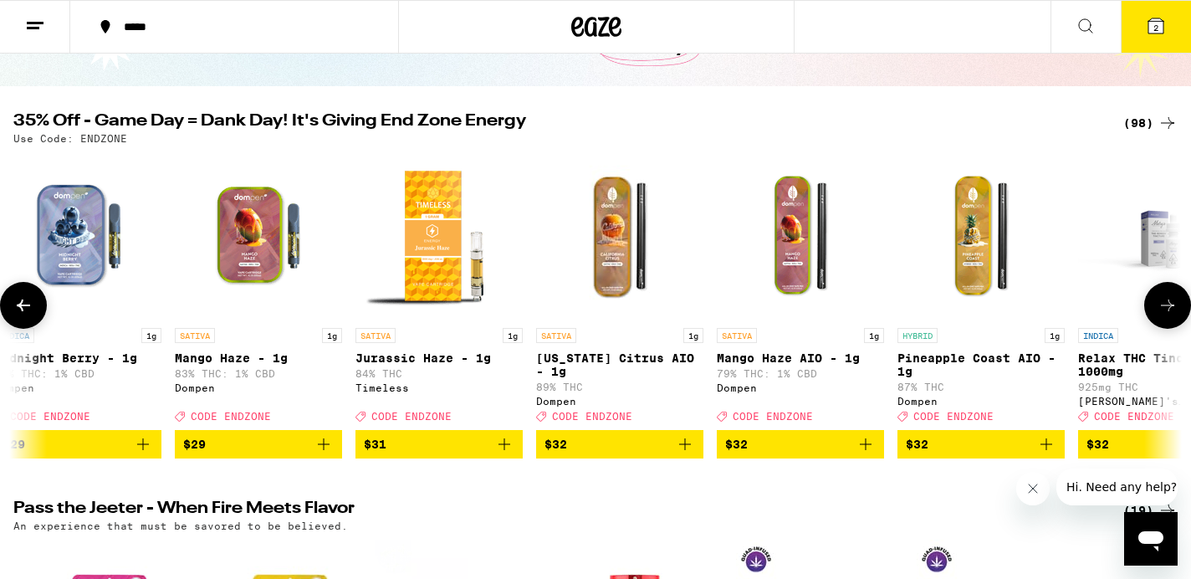
click at [18, 306] on icon at bounding box center [23, 305] width 20 height 20
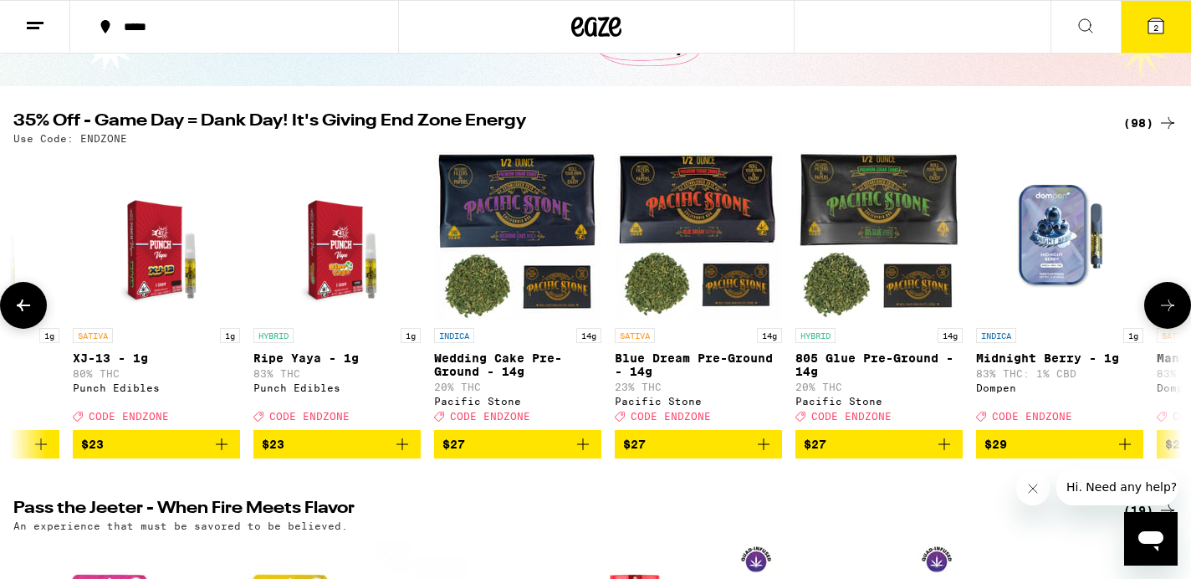
click at [18, 306] on icon at bounding box center [23, 305] width 20 height 20
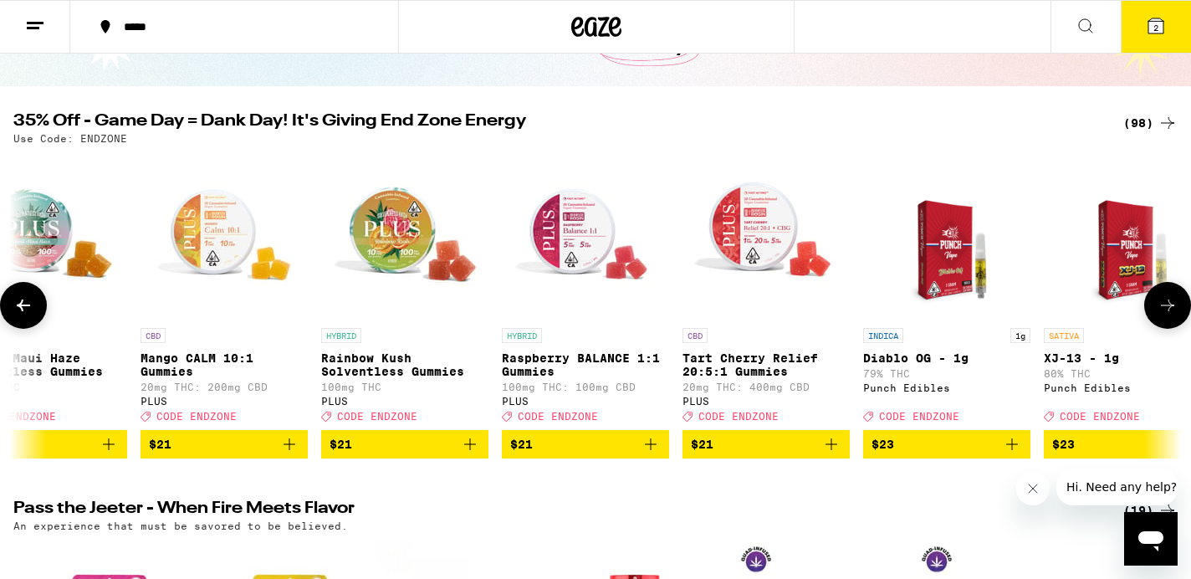
scroll to position [0, 7808]
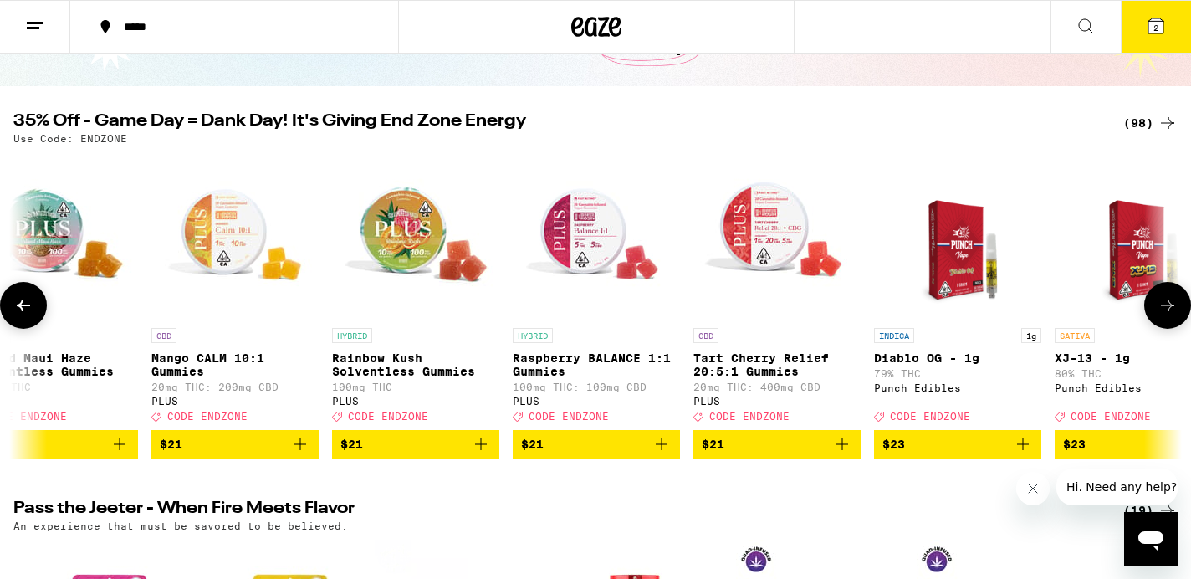
click at [18, 306] on icon at bounding box center [23, 305] width 20 height 20
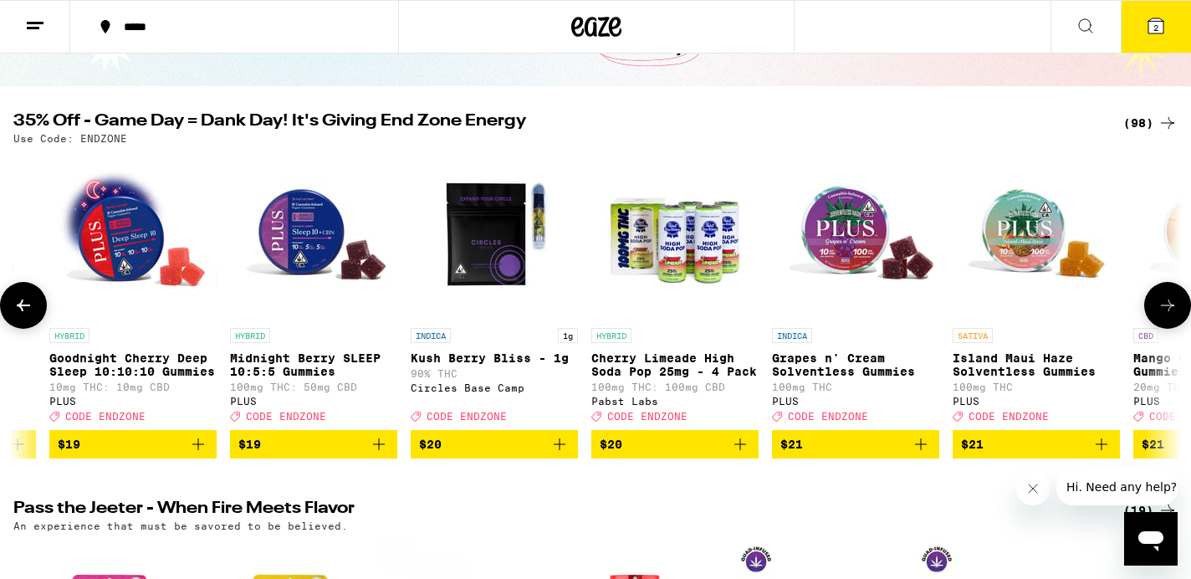
click at [18, 306] on icon at bounding box center [23, 305] width 20 height 20
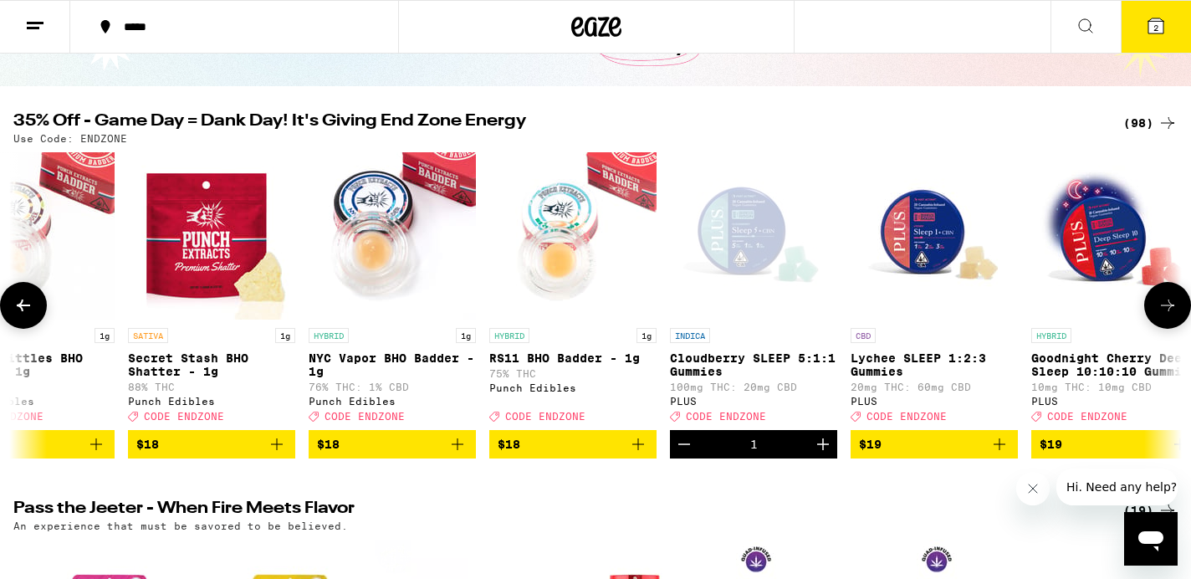
click at [18, 306] on icon at bounding box center [23, 305] width 20 height 20
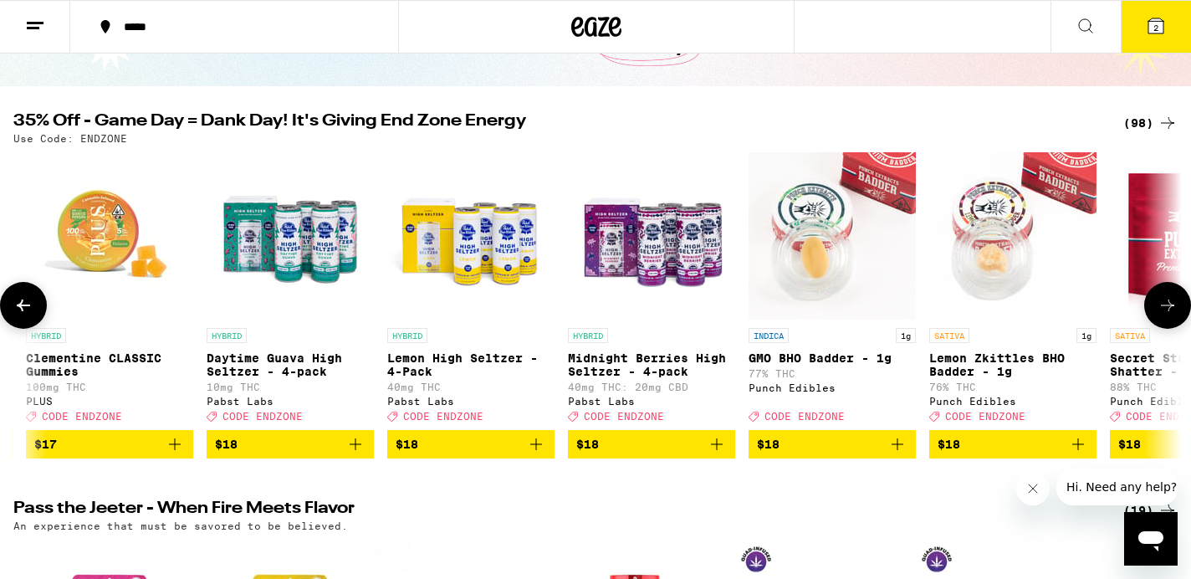
click at [18, 306] on icon at bounding box center [23, 305] width 20 height 20
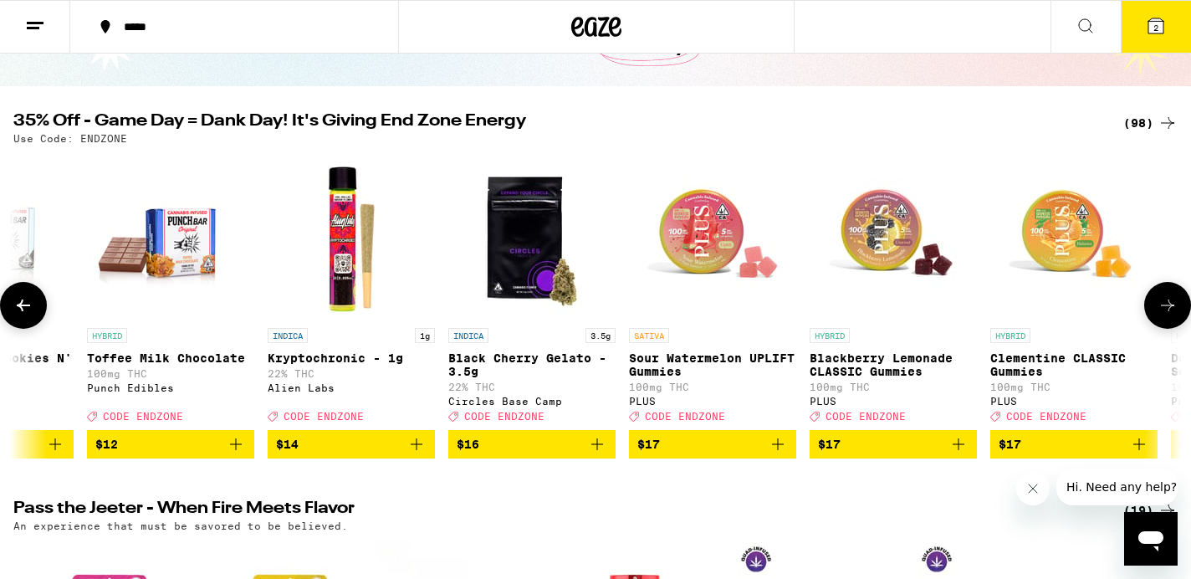
scroll to position [0, 3882]
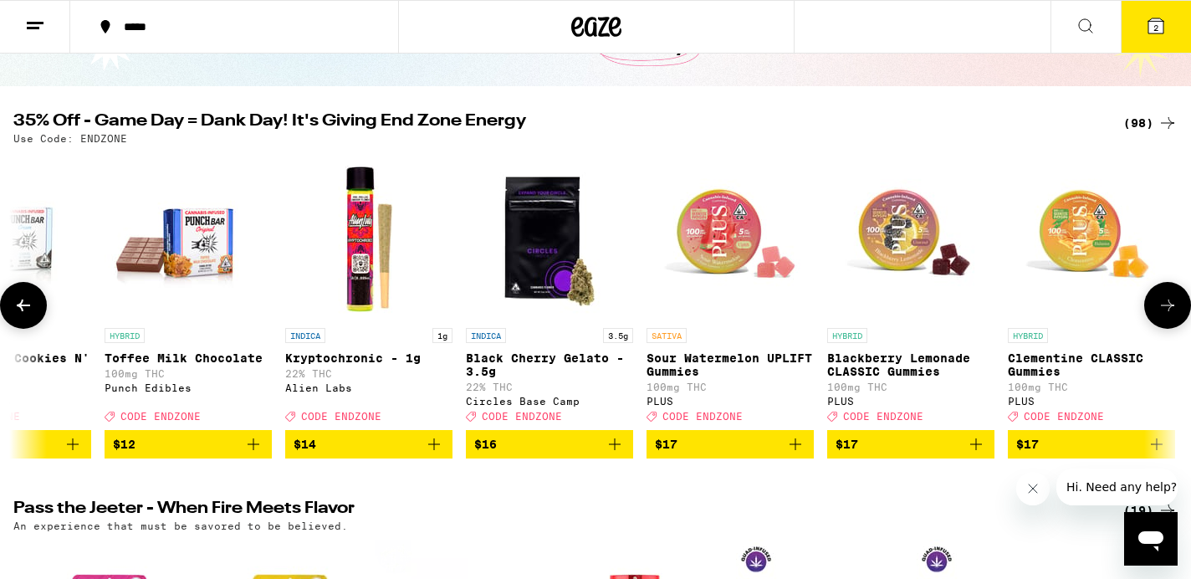
click at [18, 306] on icon at bounding box center [23, 305] width 20 height 20
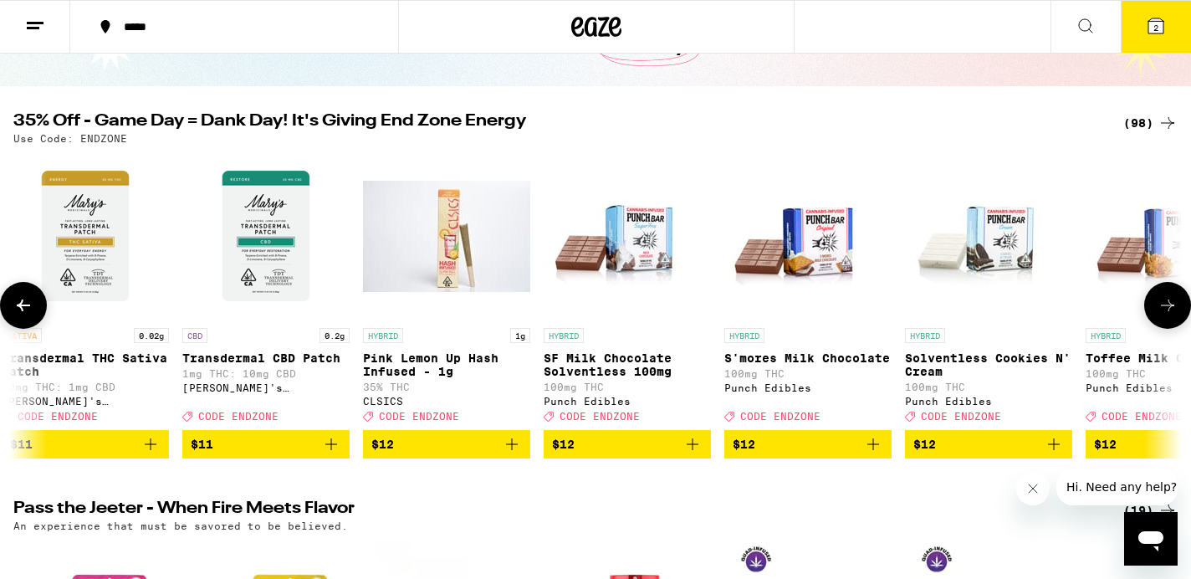
scroll to position [0, 2900]
click at [404, 454] on span "$12" at bounding box center [447, 444] width 150 height 20
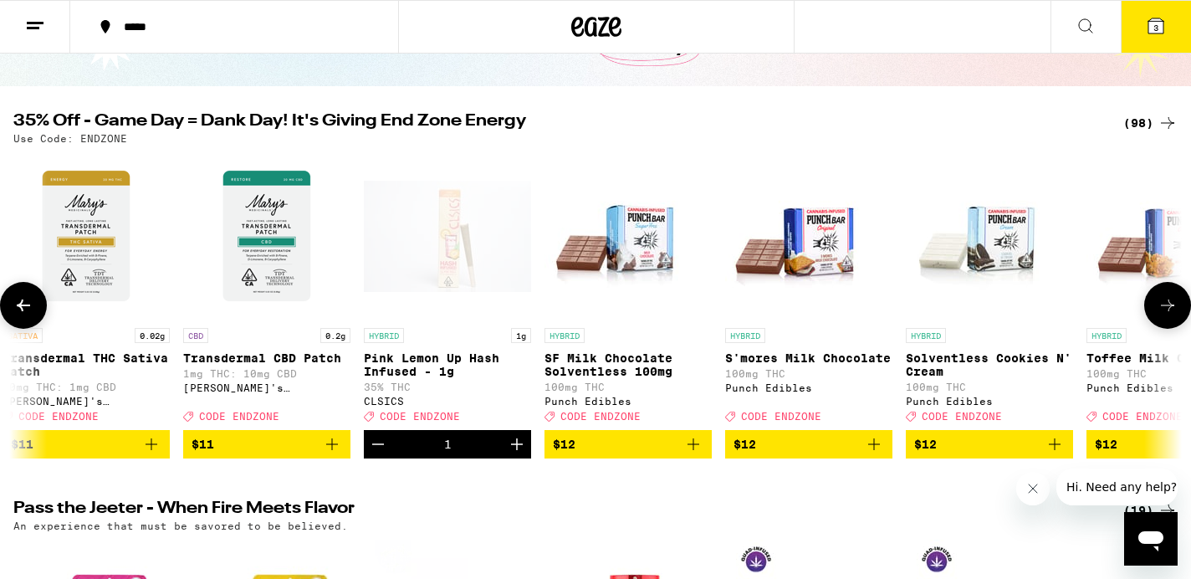
click at [423, 278] on div "Open page for Pink Lemon Up Hash Infused - 1g from CLSICS" at bounding box center [447, 235] width 167 height 167
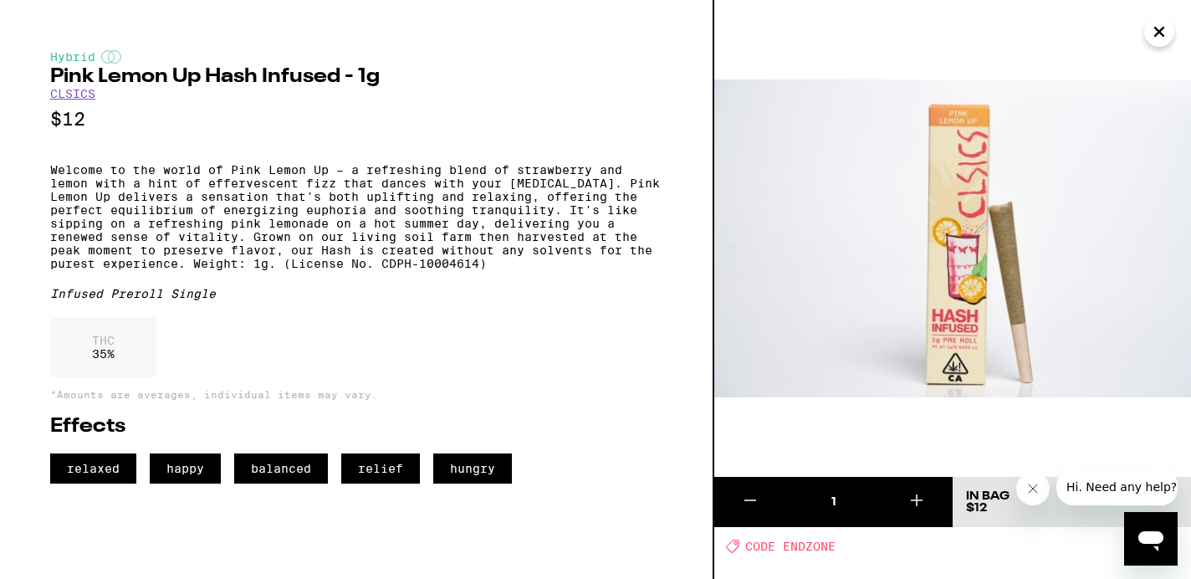
click at [1159, 38] on icon "Close" at bounding box center [1159, 31] width 20 height 25
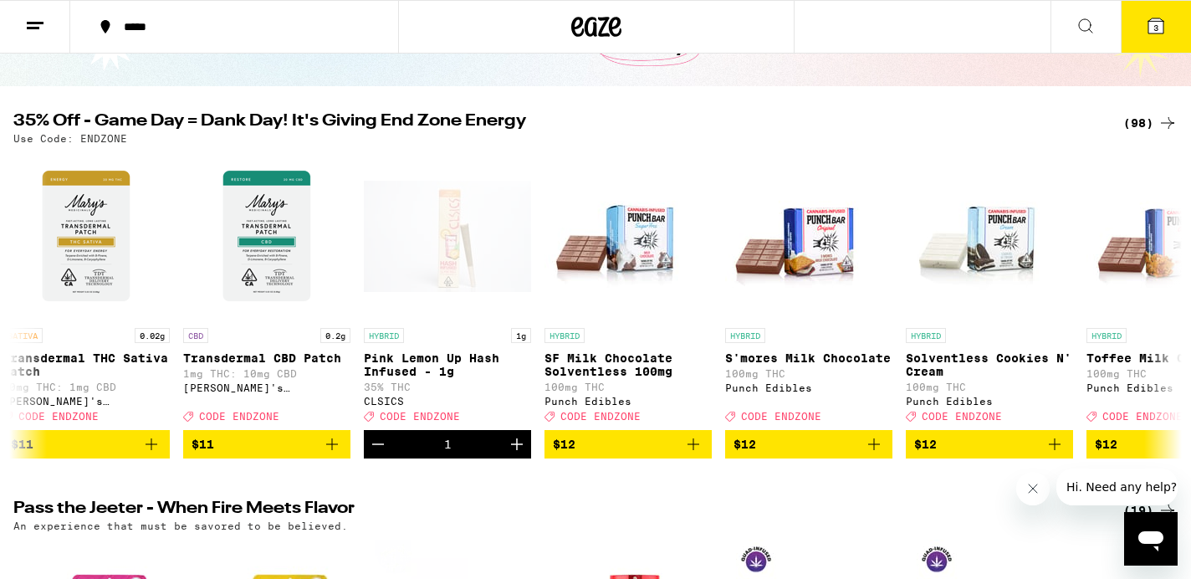
click at [1146, 31] on icon at bounding box center [1155, 26] width 20 height 20
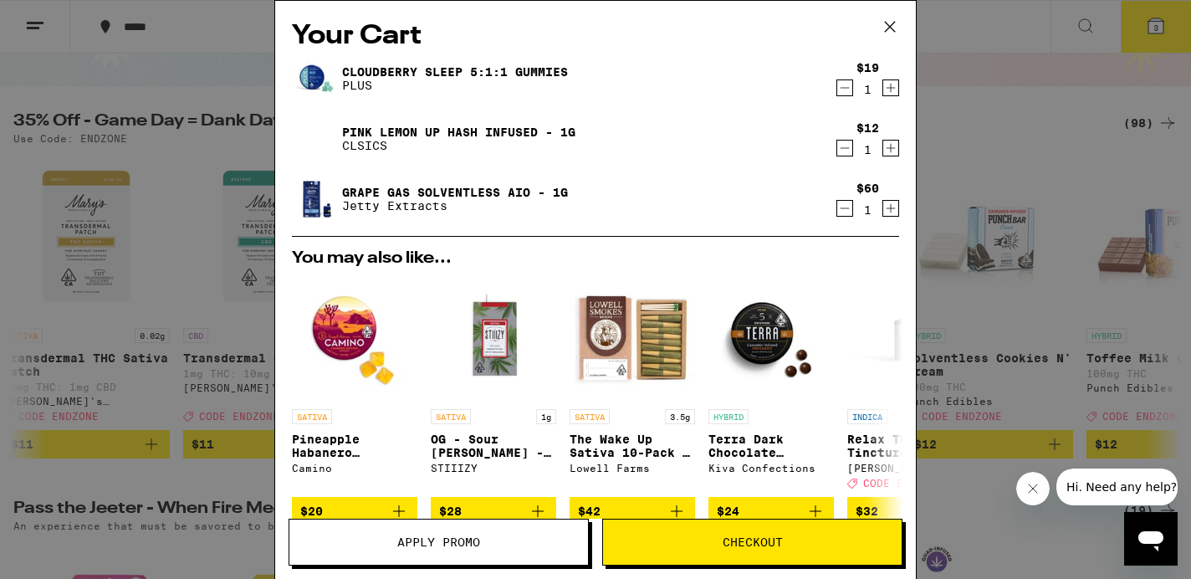
click at [519, 533] on button "Apply Promo" at bounding box center [438, 541] width 300 height 47
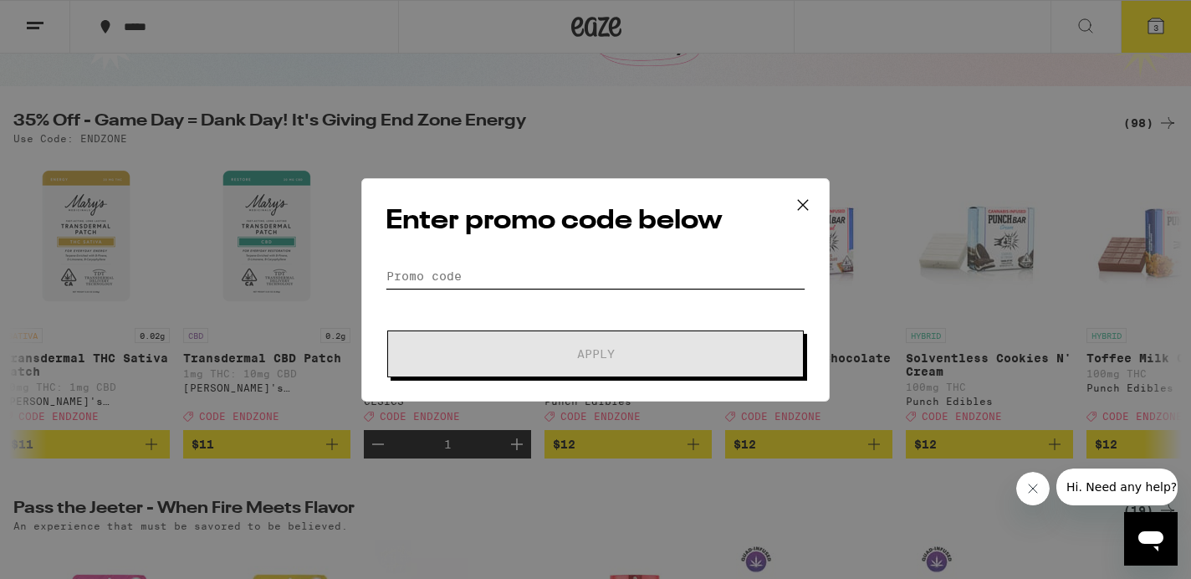
click at [446, 268] on input "Promo Code" at bounding box center [595, 275] width 420 height 25
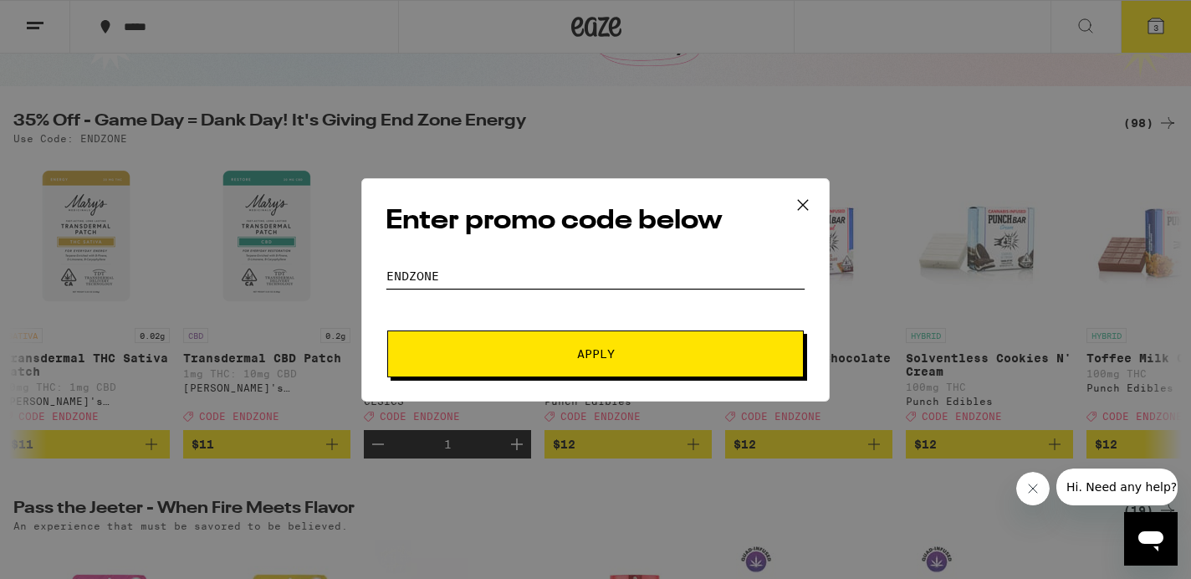
type input "ENDZONE"
click at [577, 348] on span "Apply" at bounding box center [596, 354] width 38 height 12
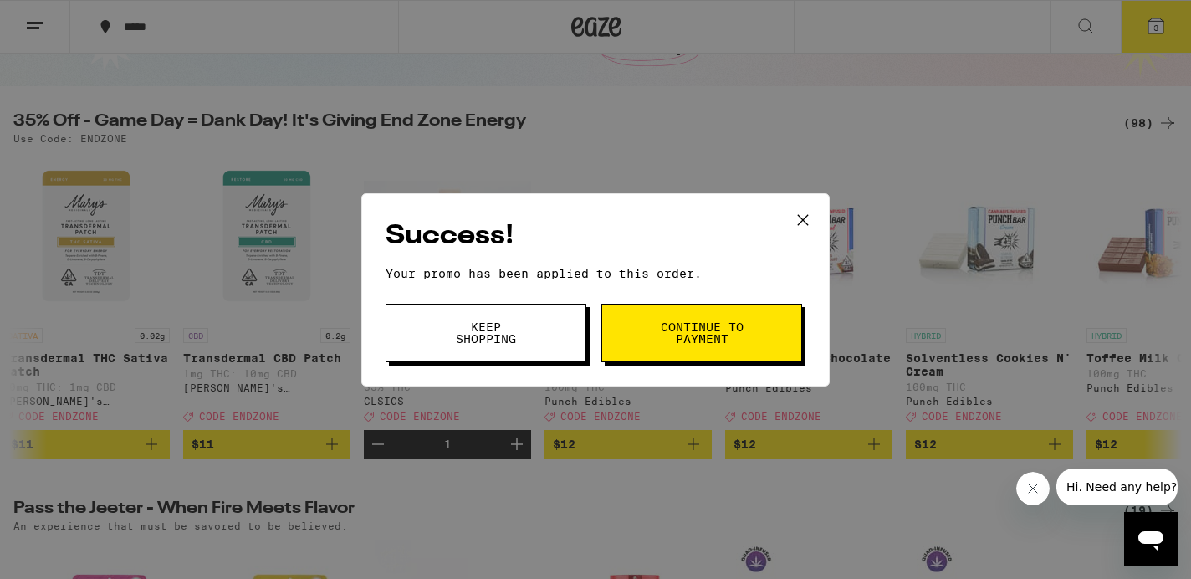
click at [536, 343] on button "Keep Shopping" at bounding box center [485, 332] width 201 height 59
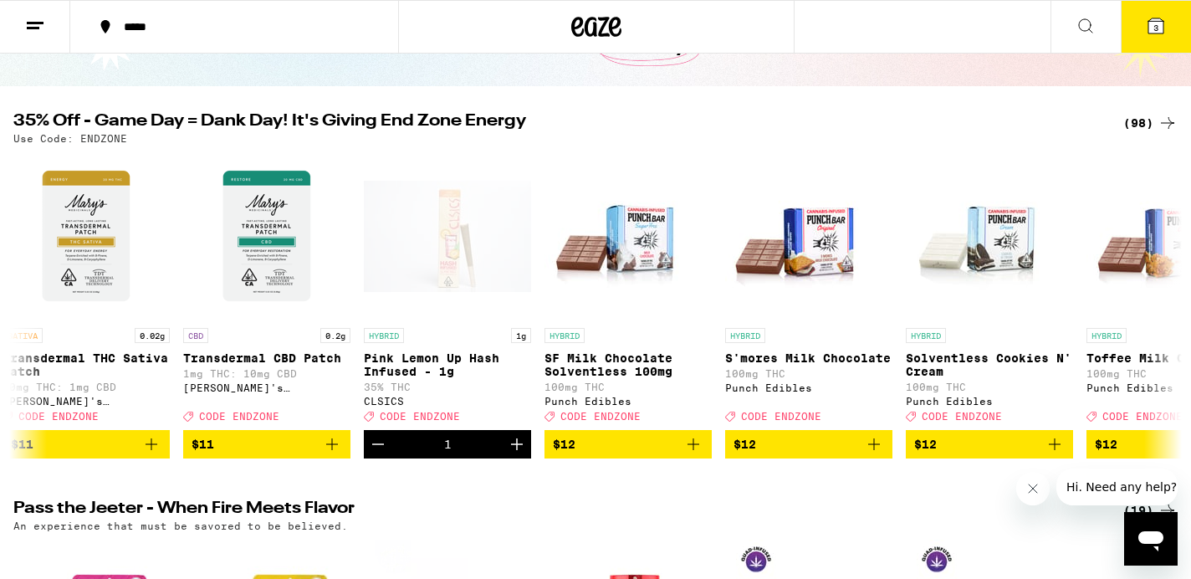
click at [1153, 35] on icon at bounding box center [1155, 26] width 20 height 20
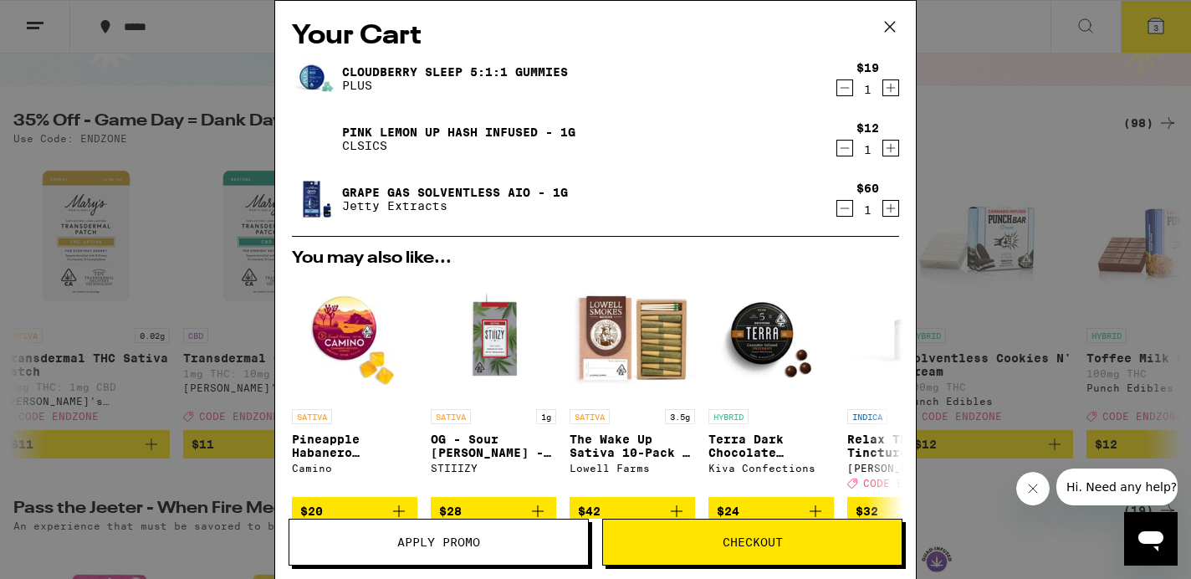
click at [699, 548] on button "Checkout" at bounding box center [752, 541] width 300 height 47
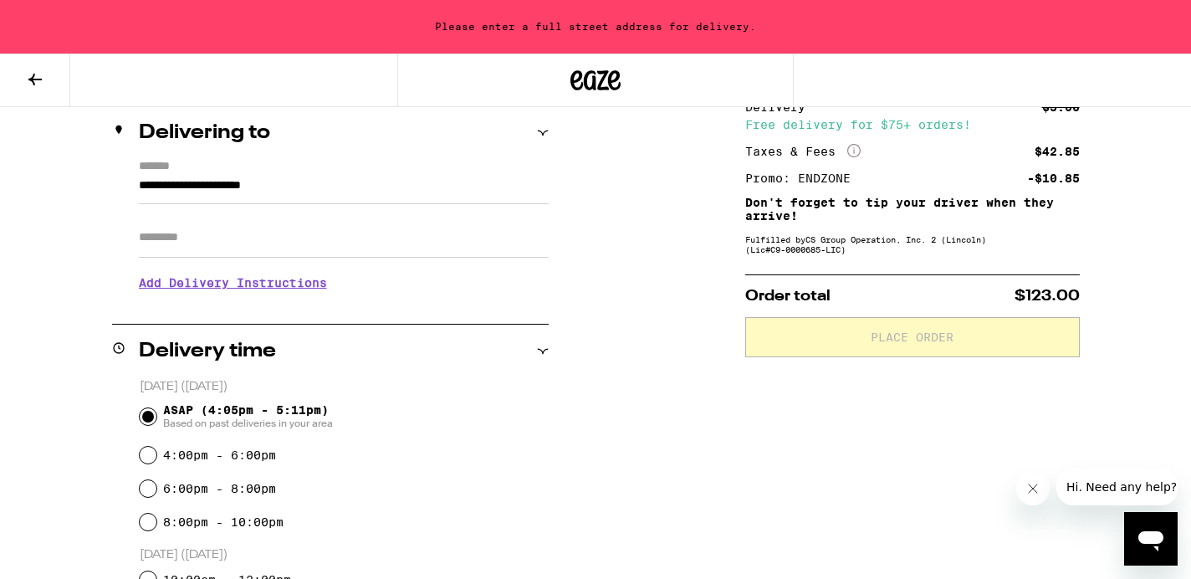
scroll to position [200, 0]
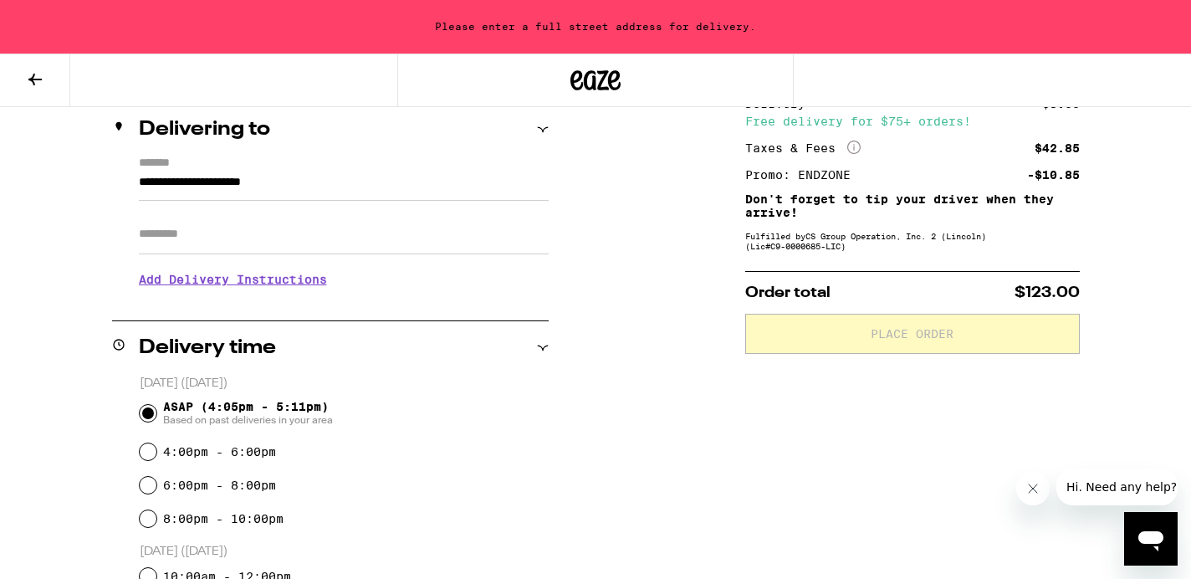
click at [181, 284] on h3 "Add Delivery Instructions" at bounding box center [344, 279] width 410 height 38
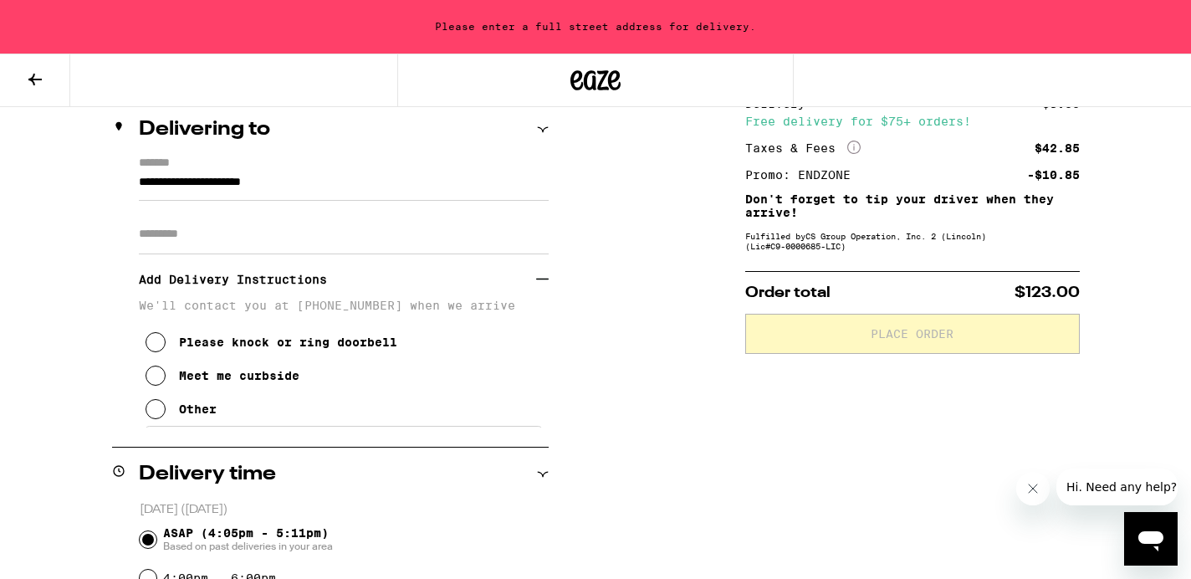
click at [154, 411] on icon at bounding box center [155, 409] width 20 height 20
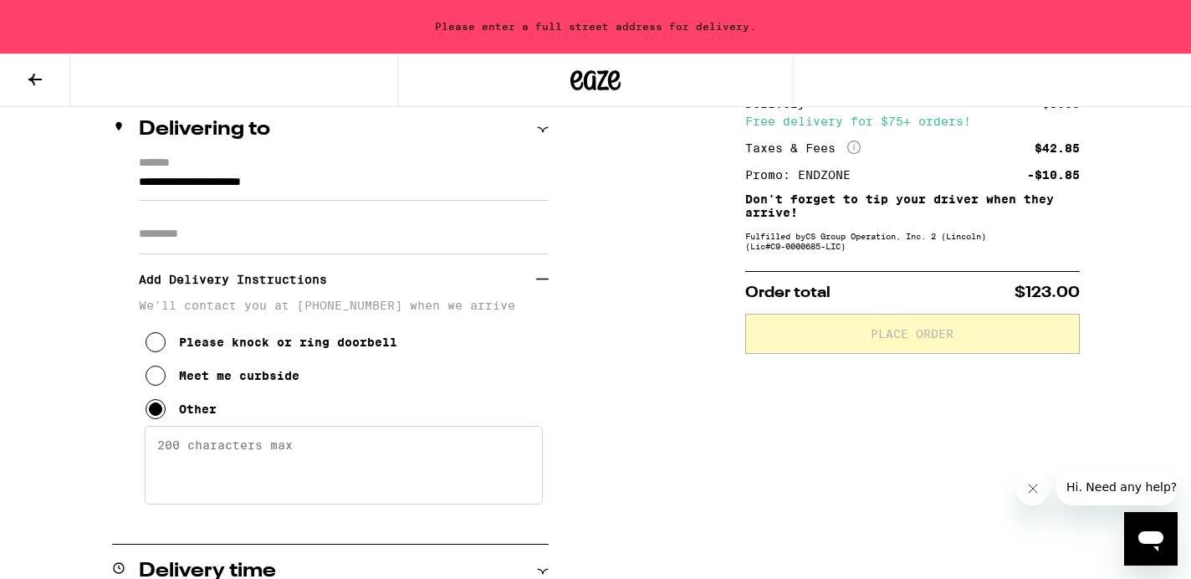
click at [169, 449] on textarea "Enter any other delivery instructions you want driver to know" at bounding box center [344, 465] width 398 height 79
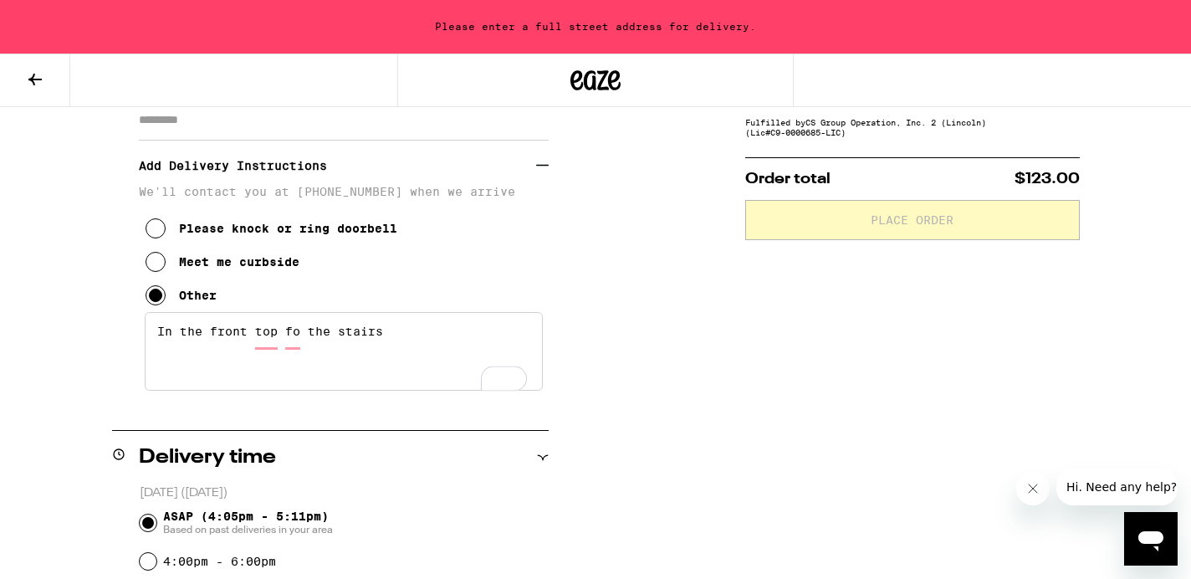
scroll to position [314, 0]
click at [292, 341] on textarea "In the front top fo the stairs" at bounding box center [344, 350] width 398 height 79
click at [259, 337] on textarea "In the front top of the stairs" at bounding box center [344, 350] width 398 height 79
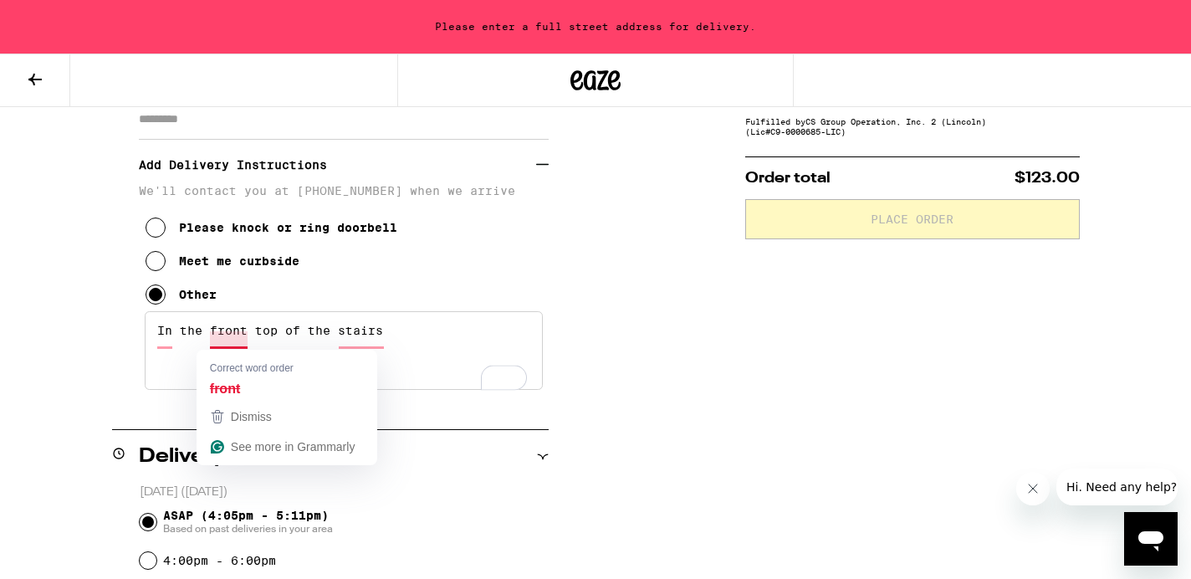
click at [252, 337] on textarea "In the front top of the stairs" at bounding box center [344, 350] width 398 height 79
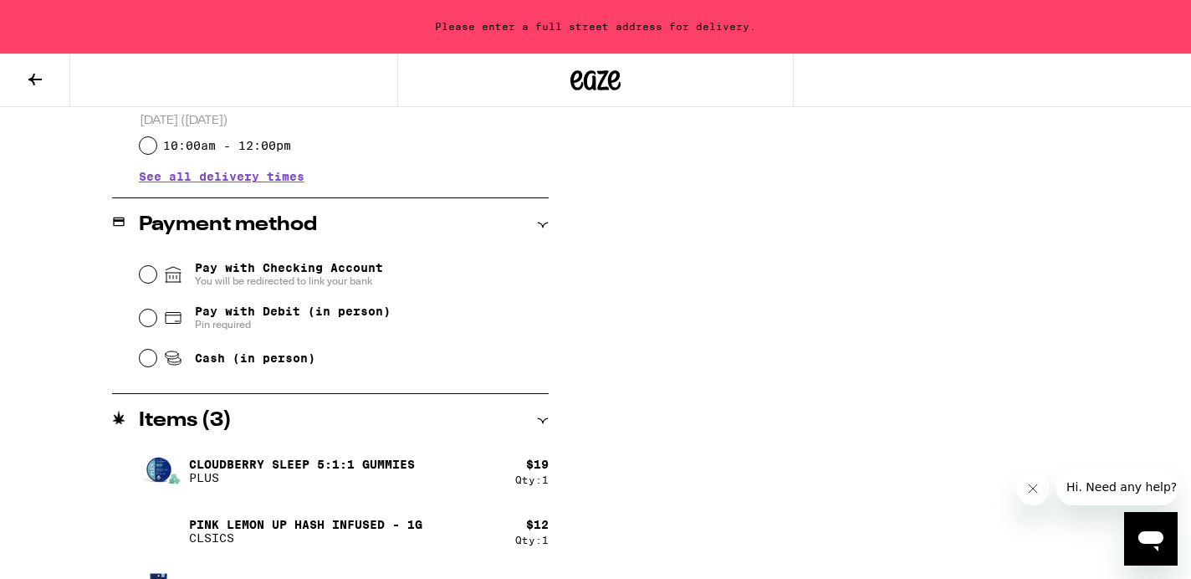
scroll to position [853, 0]
type textarea "In the front go to the top of the stairs"
click at [154, 366] on input "Cash (in person)" at bounding box center [148, 358] width 17 height 17
radio input "true"
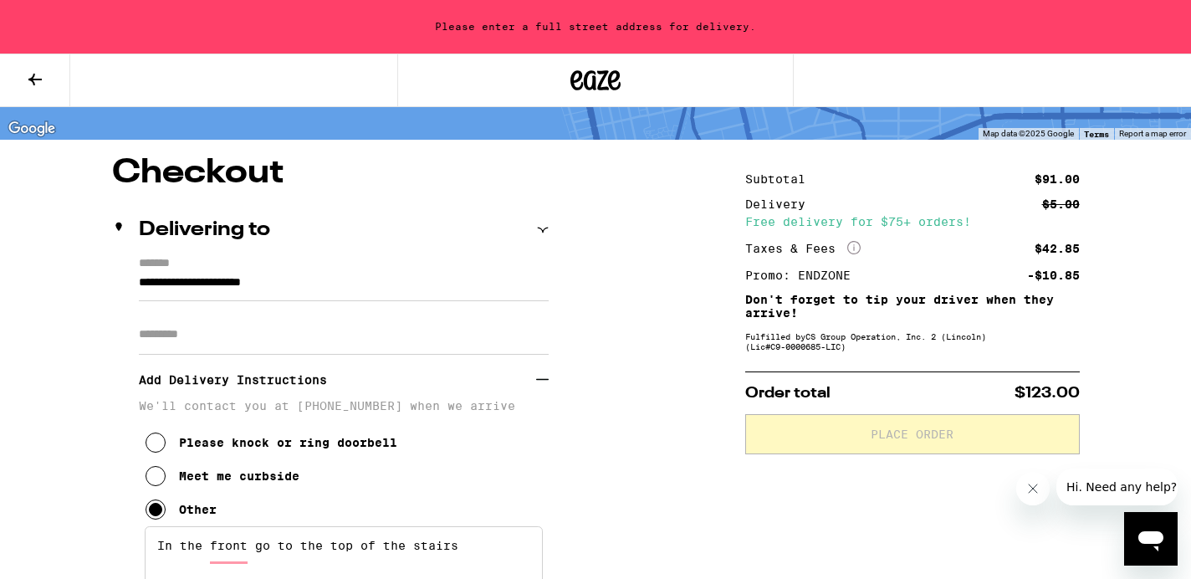
scroll to position [105, 0]
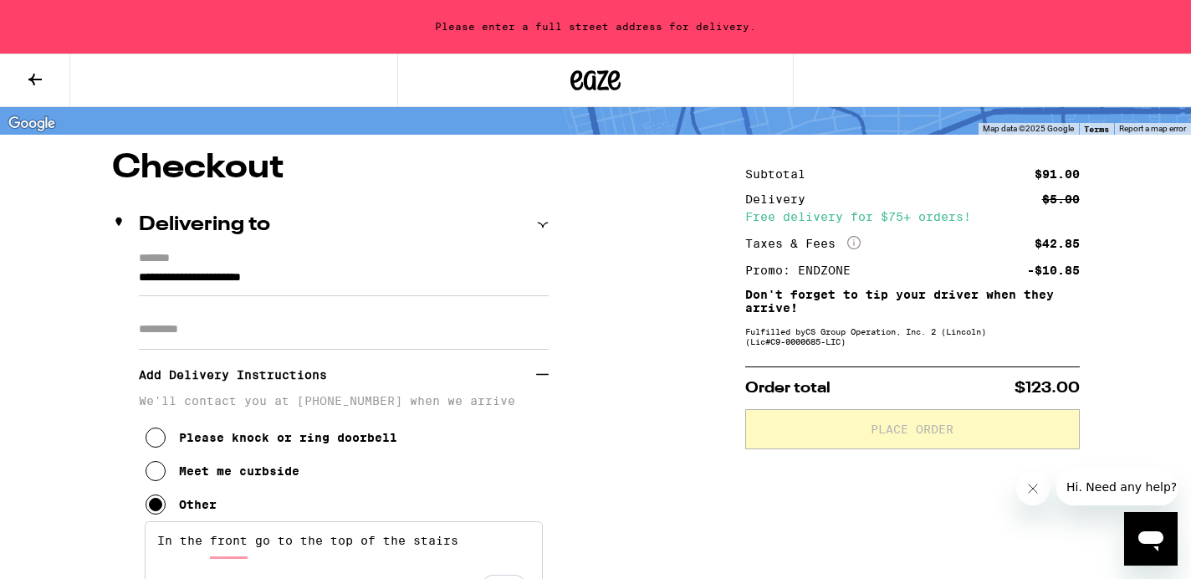
click at [214, 333] on input "Apt/Suite" at bounding box center [344, 329] width 410 height 40
type input "*"
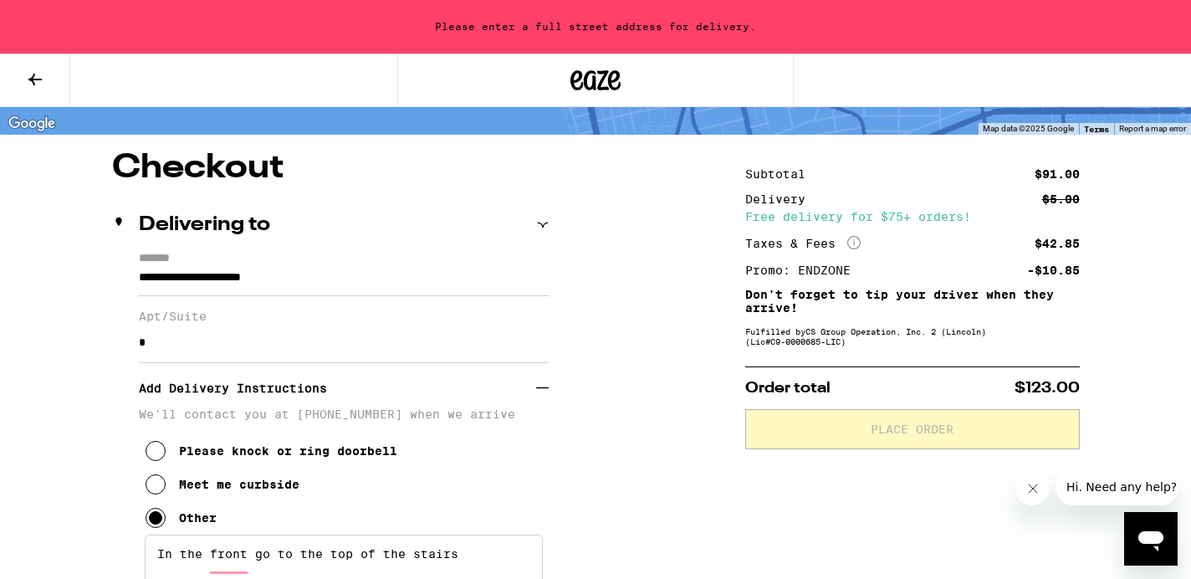
type input "*"
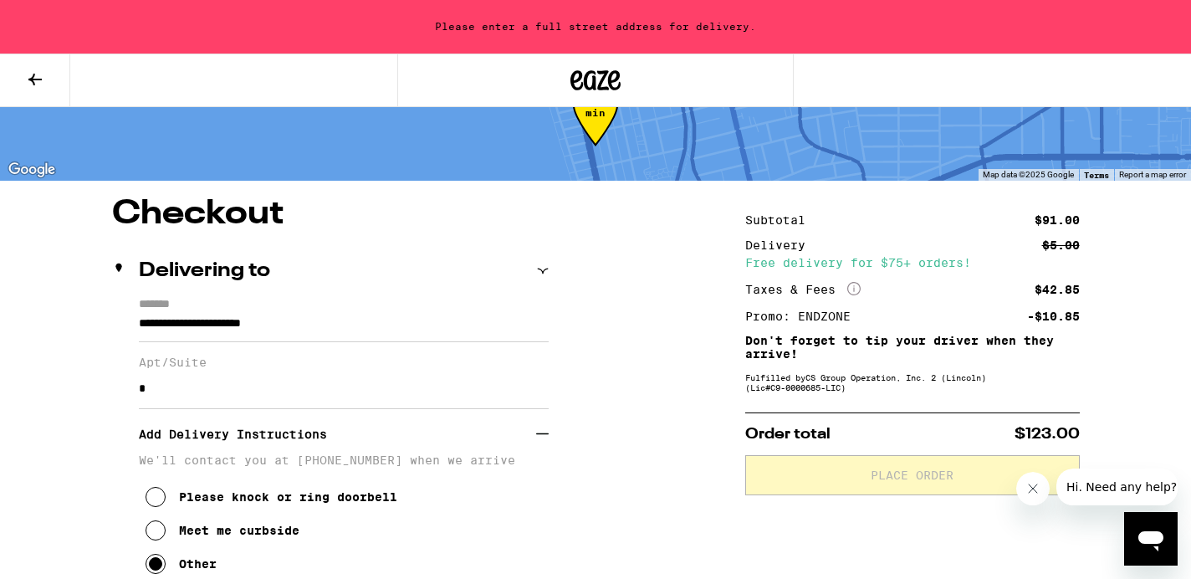
scroll to position [62, 0]
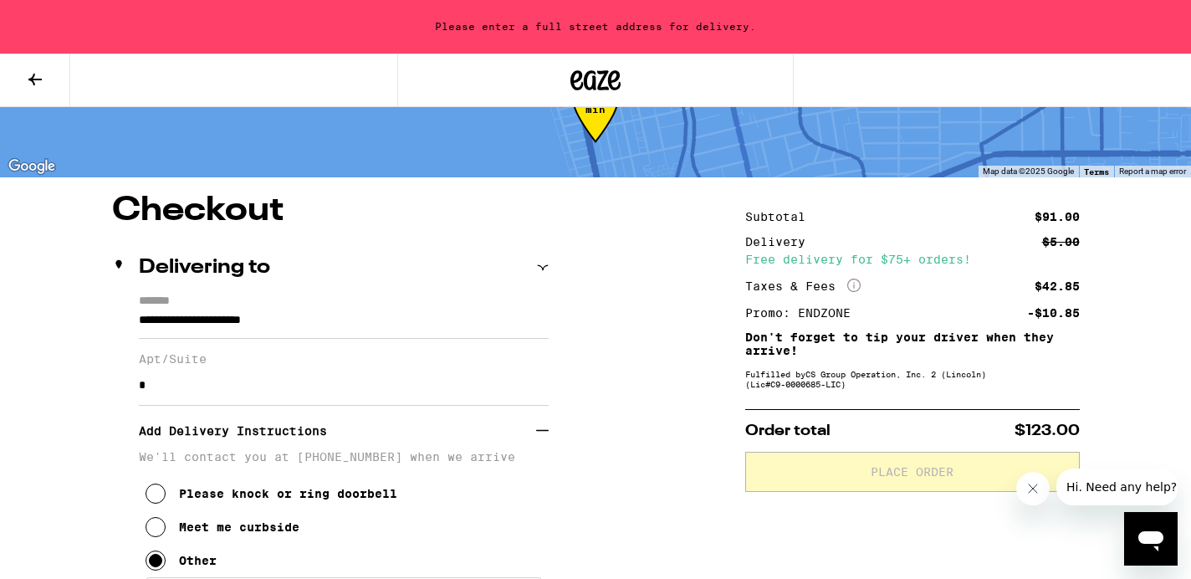
click at [139, 321] on input "**********" at bounding box center [344, 324] width 410 height 28
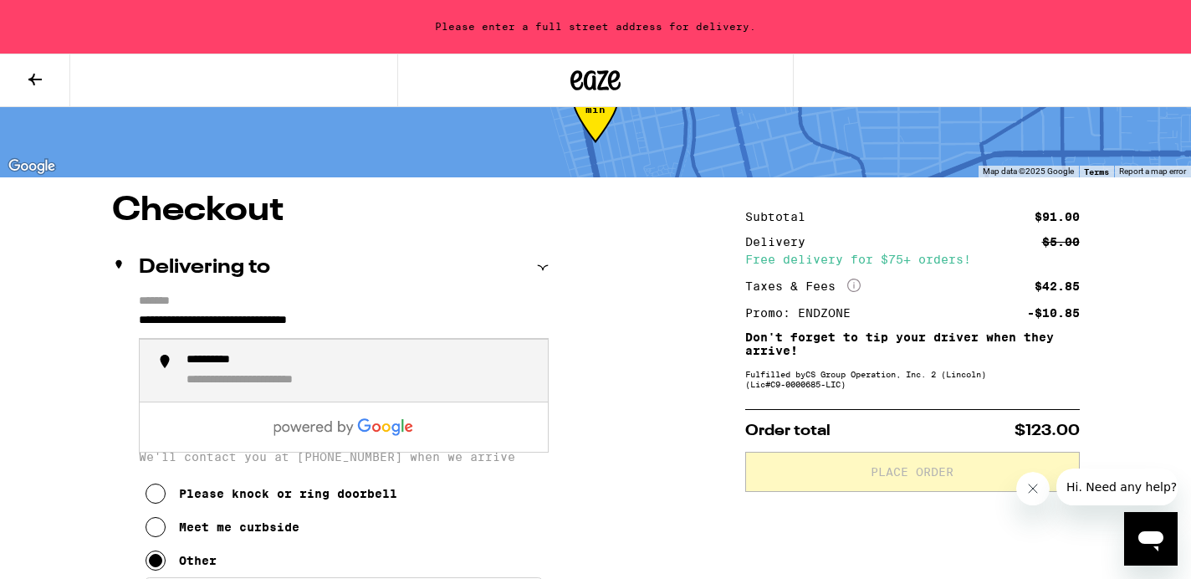
click at [219, 380] on div "**********" at bounding box center [280, 381] width 189 height 16
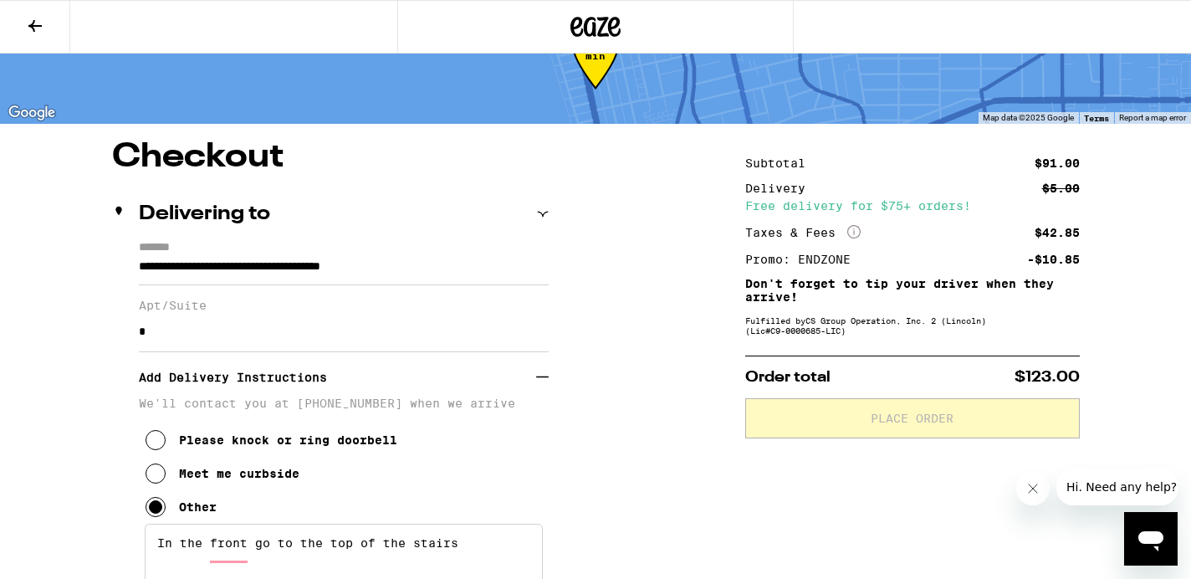
type input "**********"
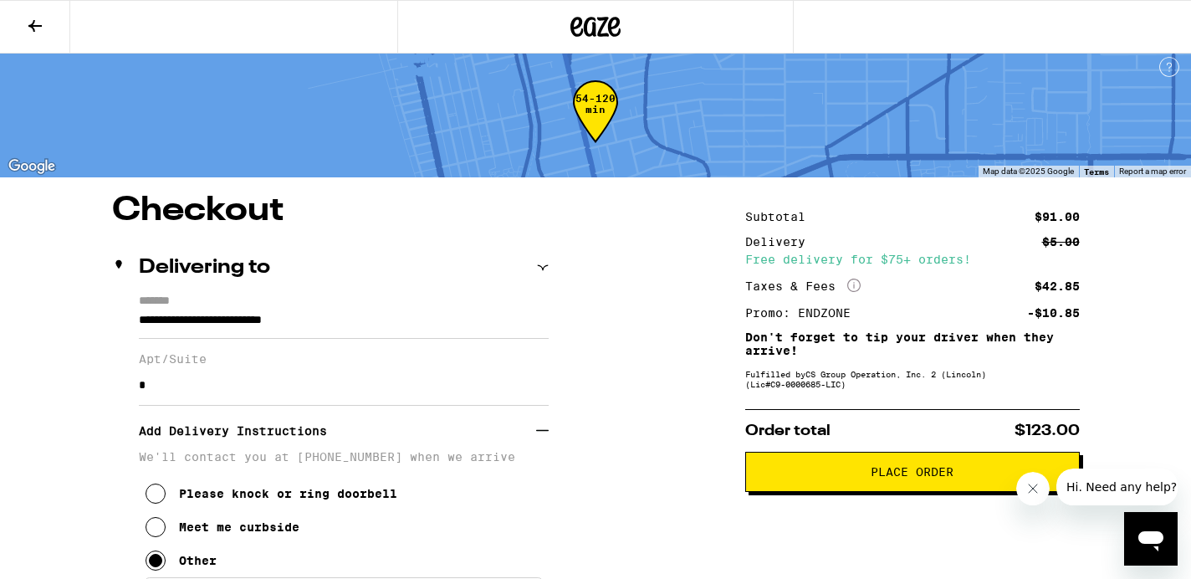
click at [831, 477] on span "Place Order" at bounding box center [912, 472] width 306 height 12
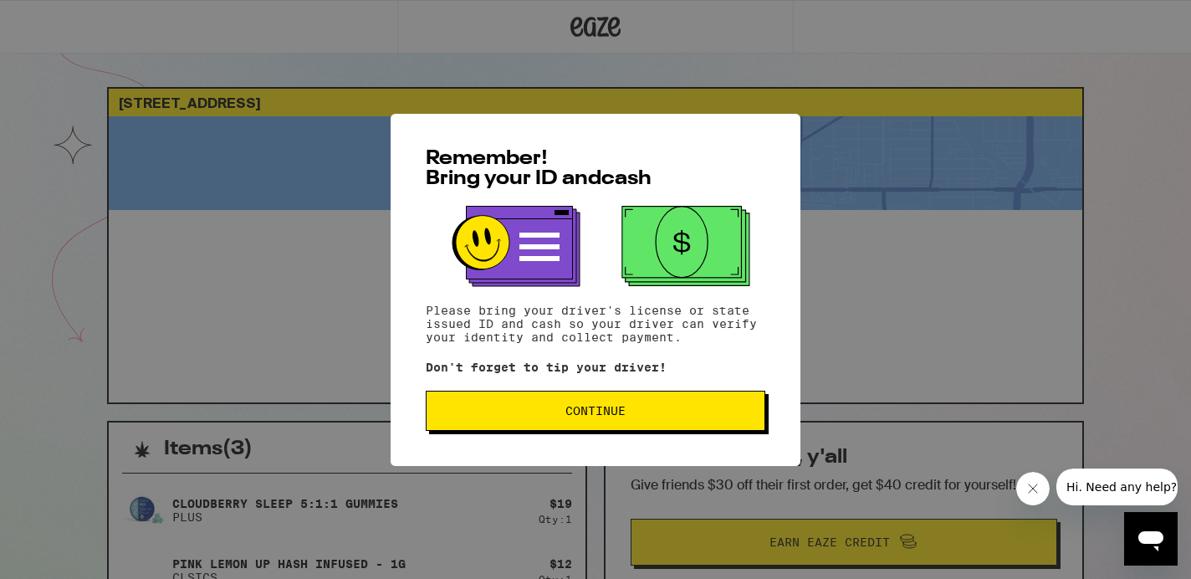
click at [568, 426] on button "Continue" at bounding box center [595, 410] width 339 height 40
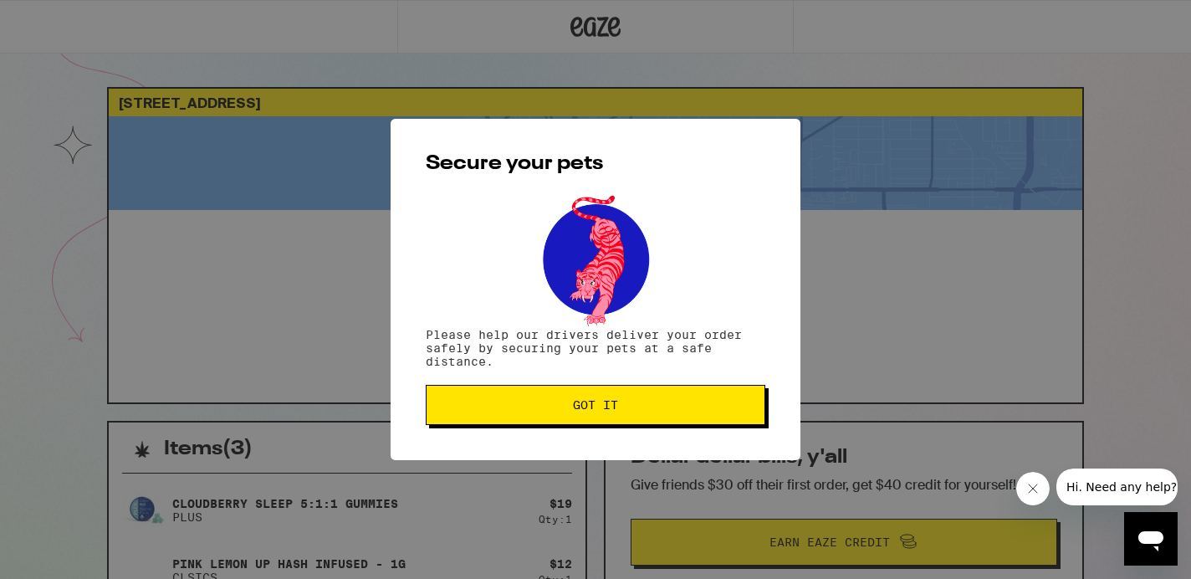
click at [572, 415] on button "Got it" at bounding box center [595, 405] width 339 height 40
